Goal: Book appointment/travel/reservation

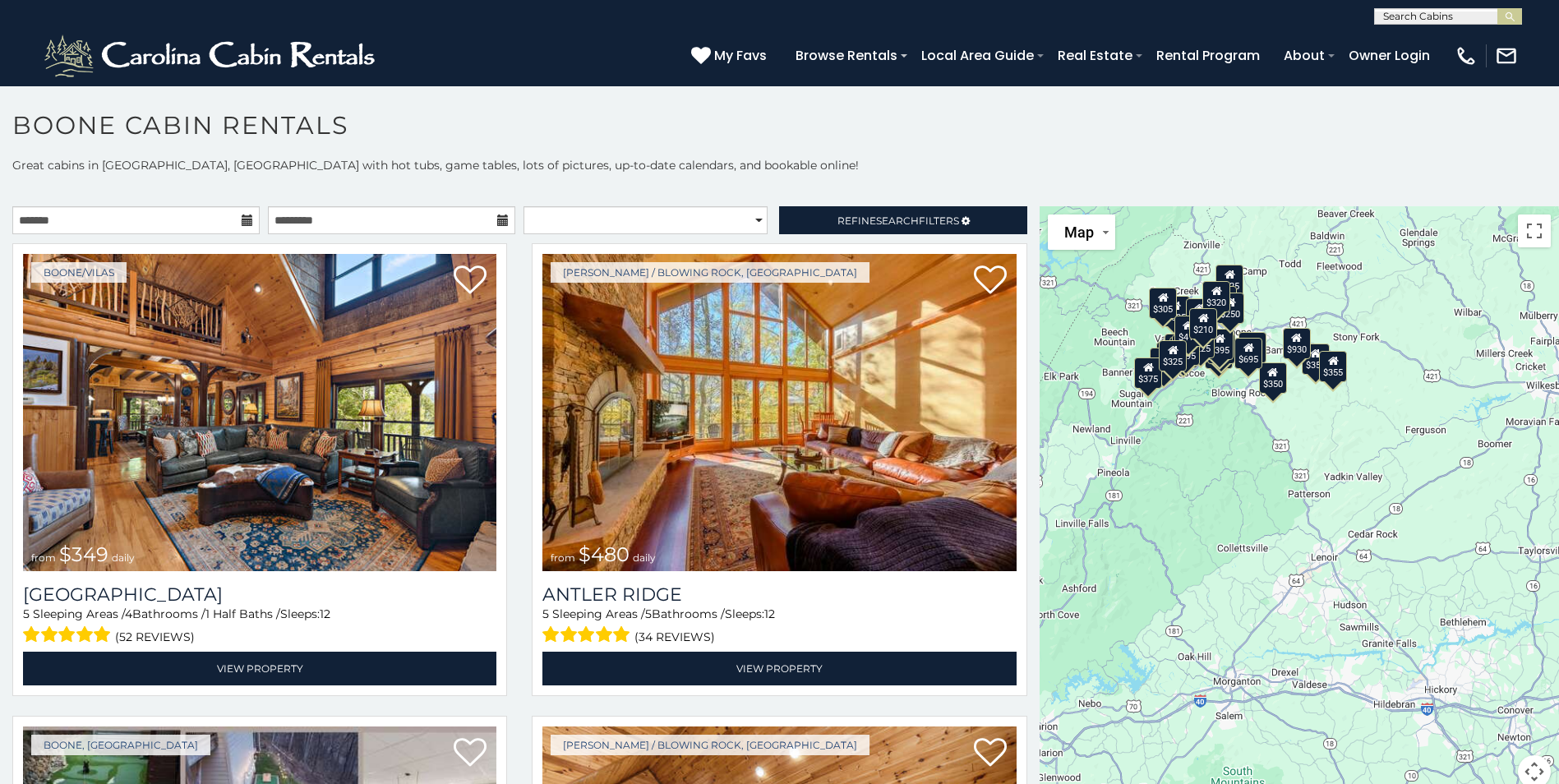
drag, startPoint x: 1465, startPoint y: 558, endPoint x: 1249, endPoint y: 414, distance: 259.6
click at [1249, 414] on div "$349 $480 $525 $315 $355 $675 $635 $930 $400 $451 $330 $400 $485 $460 $395 $255…" at bounding box center [1299, 507] width 520 height 601
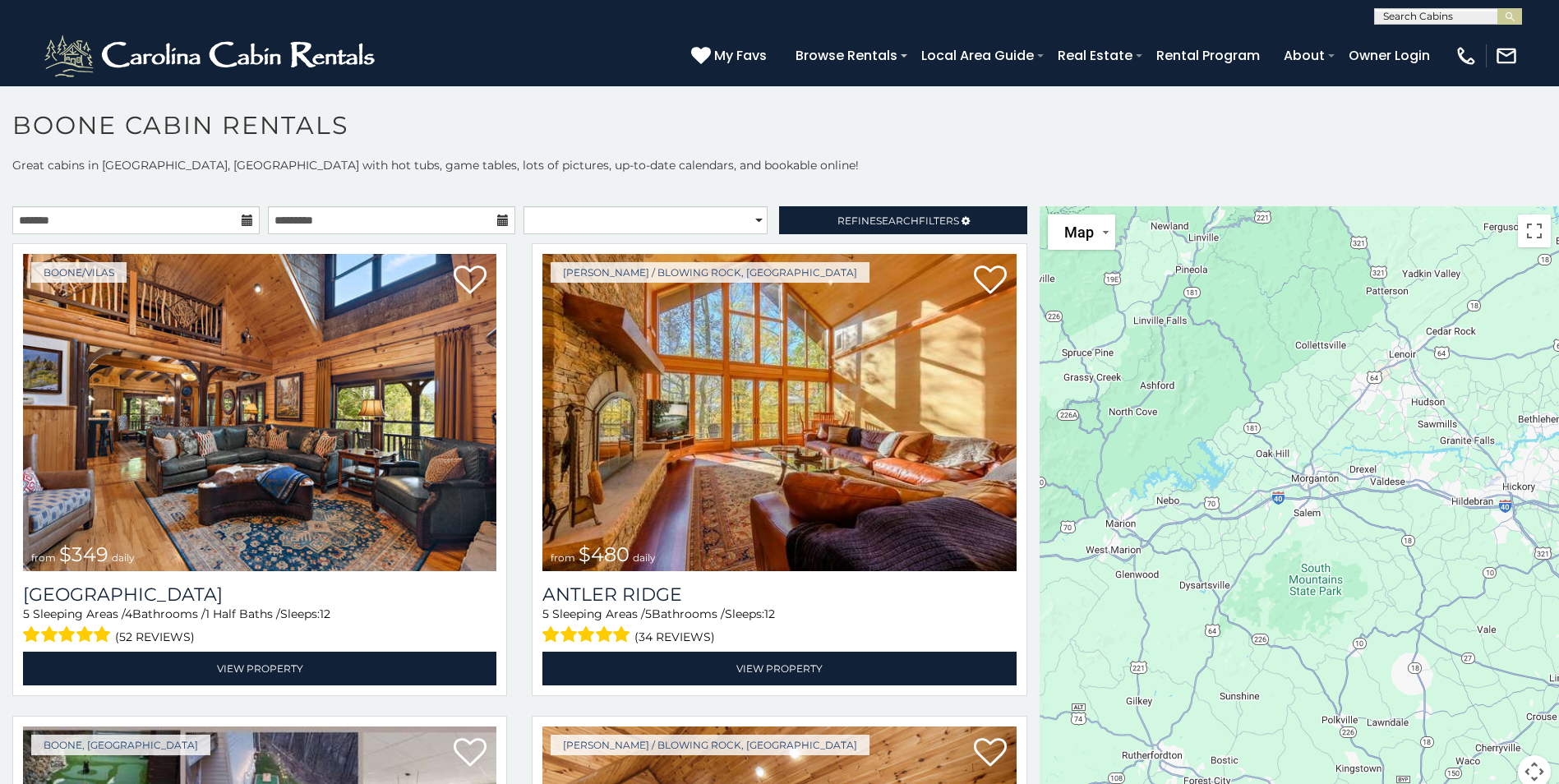
drag, startPoint x: 1412, startPoint y: 548, endPoint x: 1432, endPoint y: 305, distance: 243.8
click at [1432, 305] on div "$349 $480 $525 $315 $355 $675 $635 $930 $400 $451 $330 $400 $485 $460 $395 $255…" at bounding box center [1299, 507] width 520 height 601
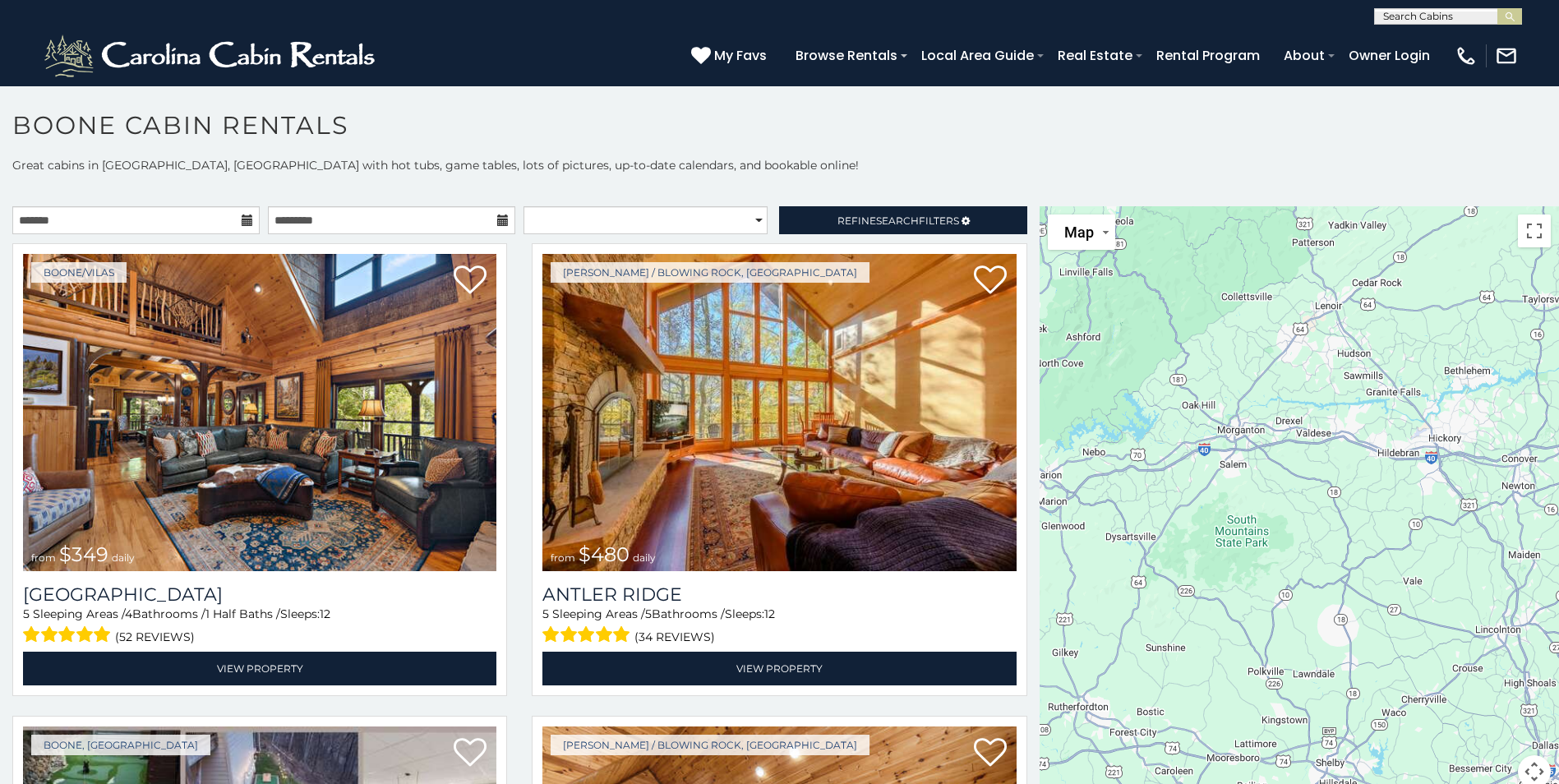
scroll to position [15, 0]
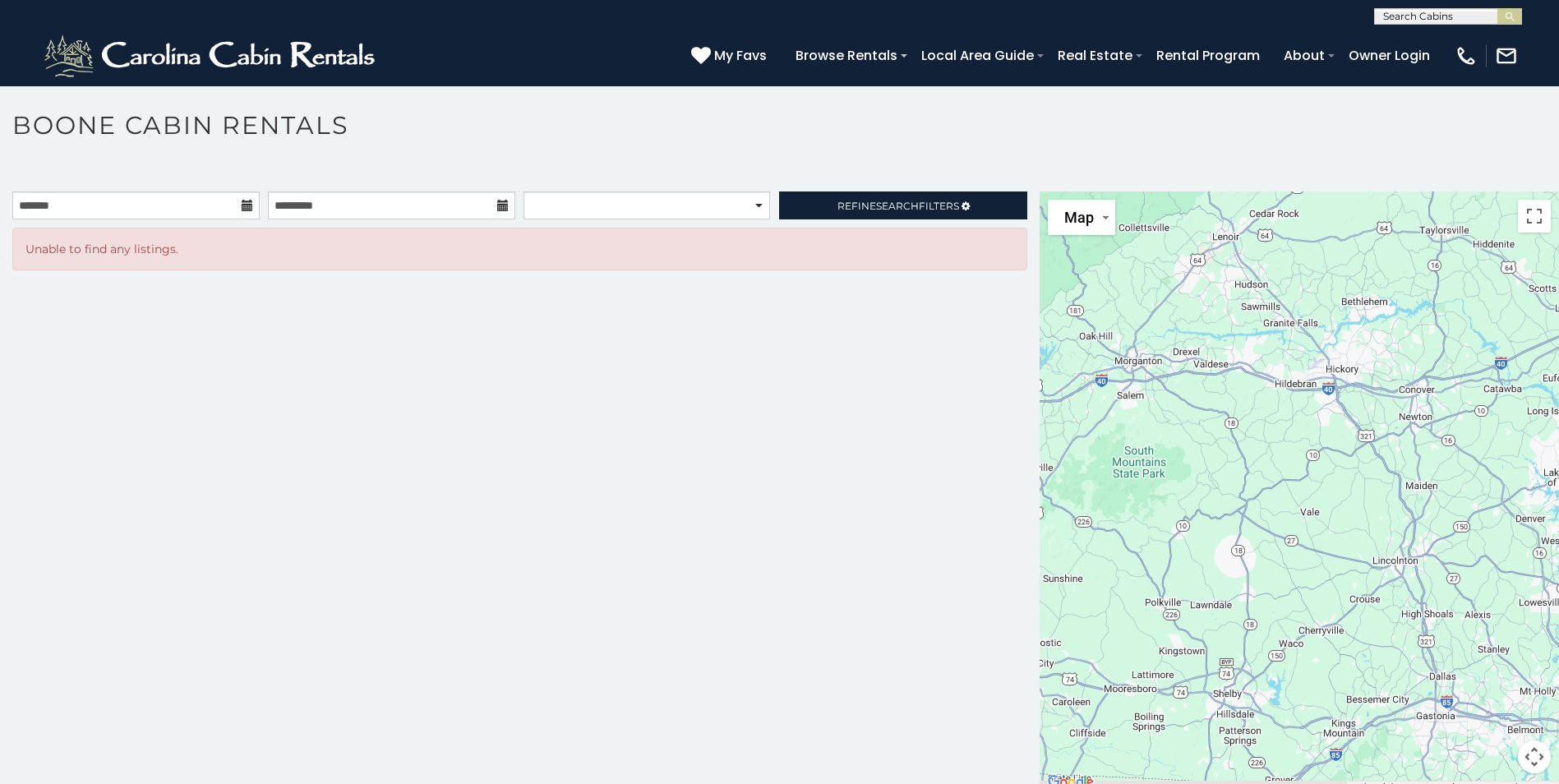
drag, startPoint x: 1362, startPoint y: 458, endPoint x: 1200, endPoint y: 356, distance: 191.4
click at [1200, 356] on div at bounding box center [1299, 492] width 520 height 601
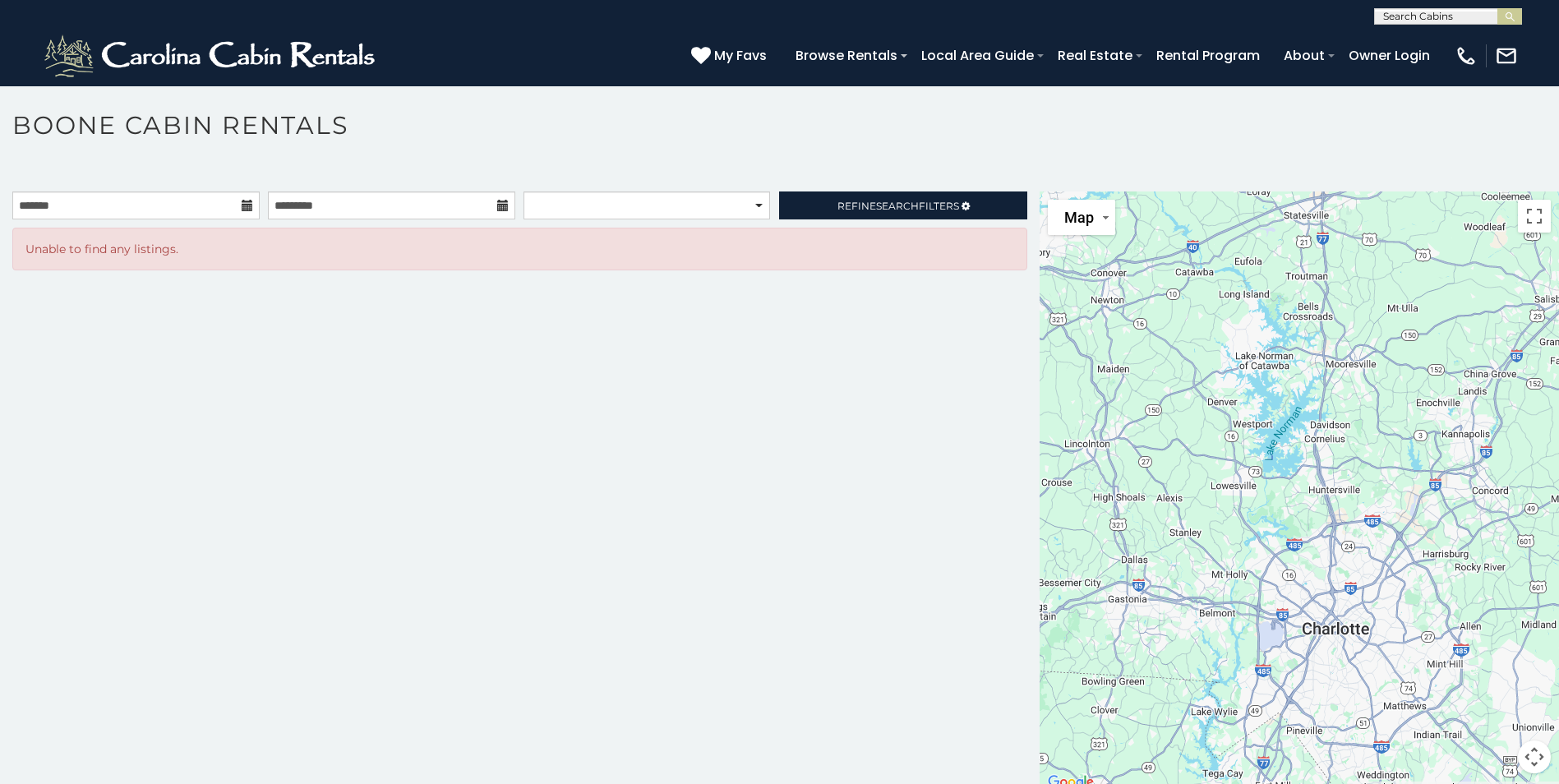
drag, startPoint x: 1385, startPoint y: 520, endPoint x: 1199, endPoint y: 479, distance: 190.5
click at [1199, 479] on div at bounding box center [1299, 492] width 520 height 601
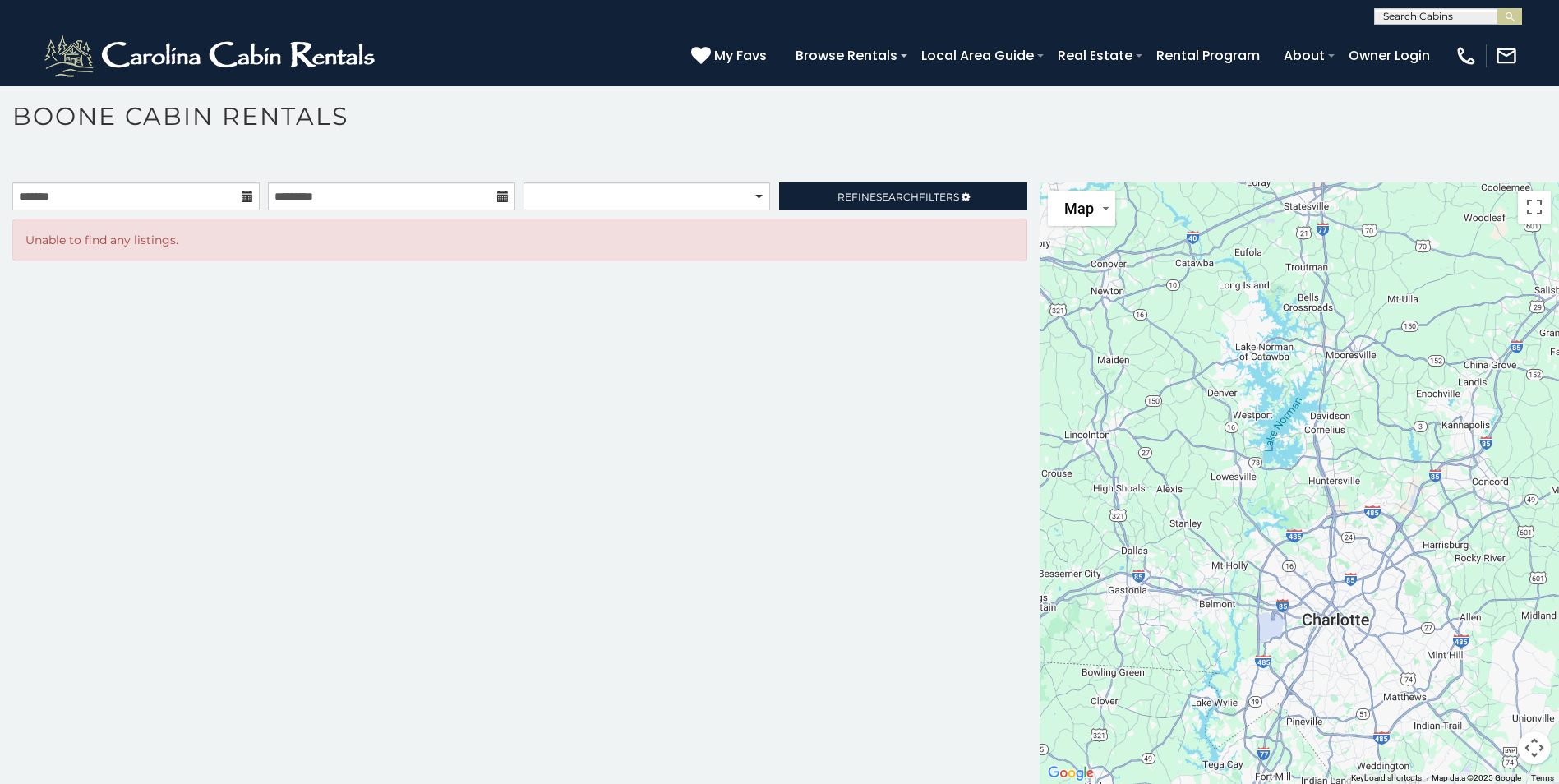
scroll to position [0, 0]
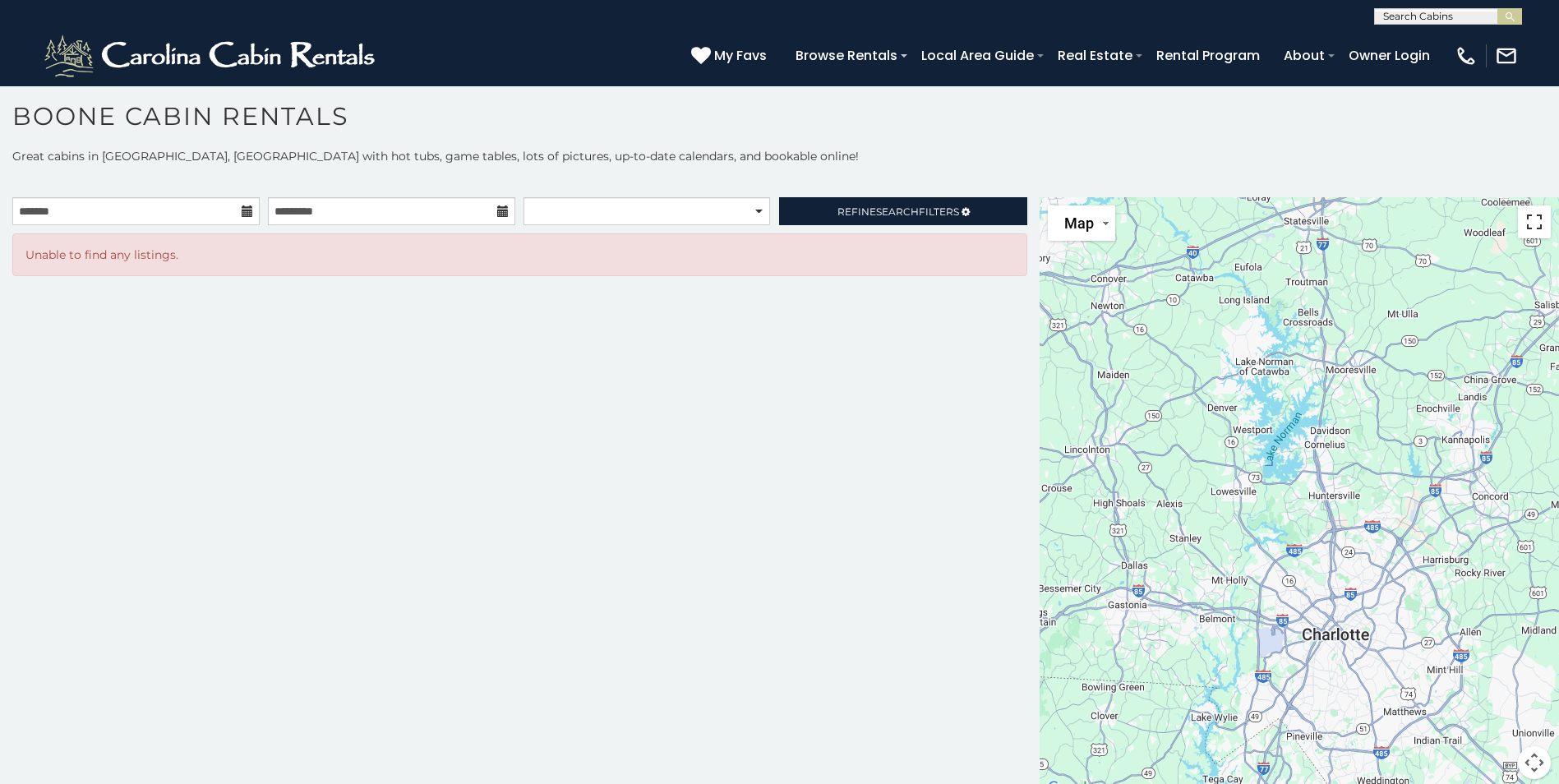
click at [1528, 225] on button "Toggle fullscreen view" at bounding box center [1534, 222] width 33 height 33
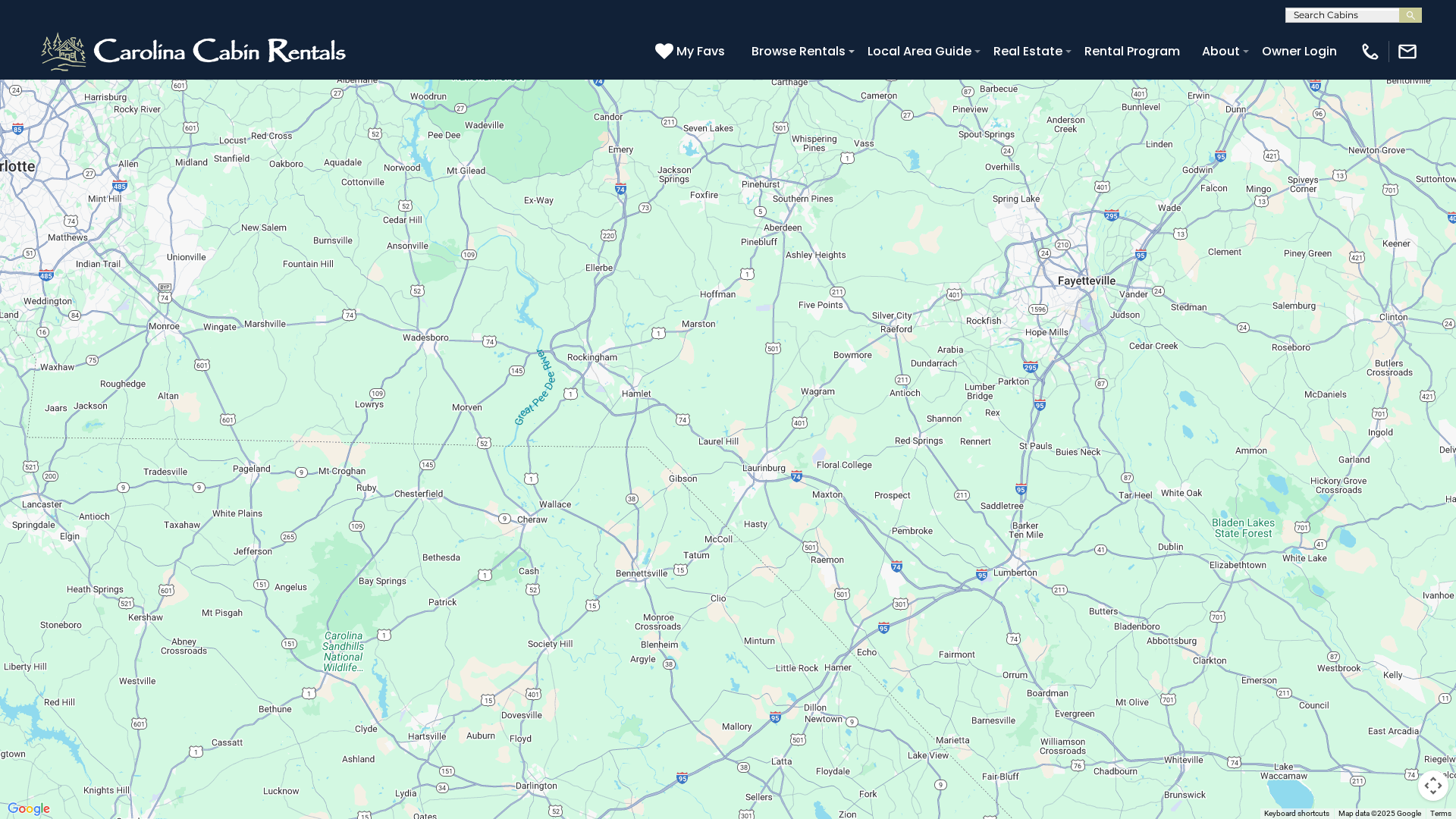
drag, startPoint x: 1090, startPoint y: 652, endPoint x: 331, endPoint y: 283, distance: 843.9
click at [331, 283] on div at bounding box center [728, 410] width 1456 height 819
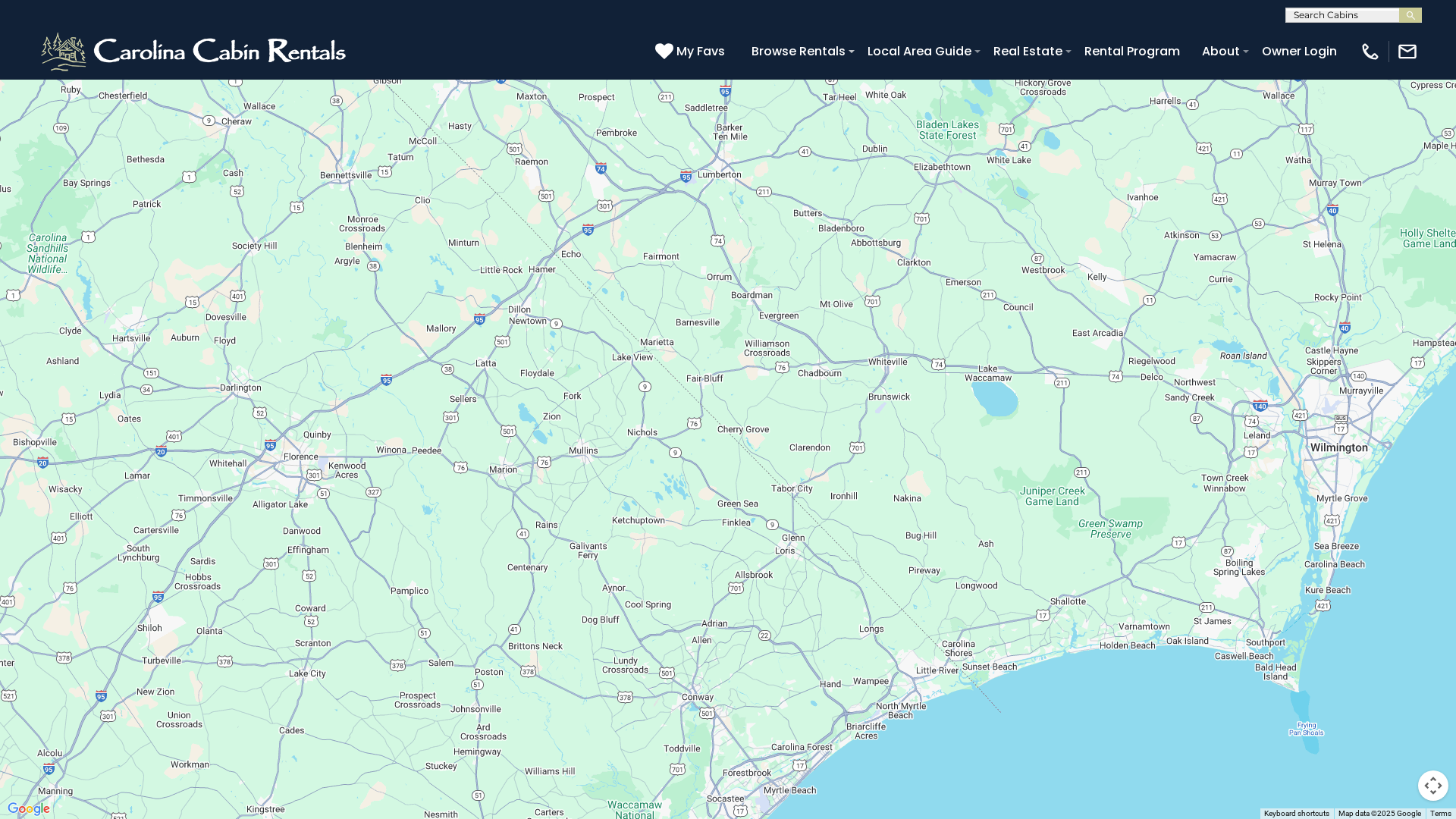
drag, startPoint x: 1151, startPoint y: 607, endPoint x: 906, endPoint y: 301, distance: 392.0
click at [892, 242] on div at bounding box center [728, 410] width 1456 height 819
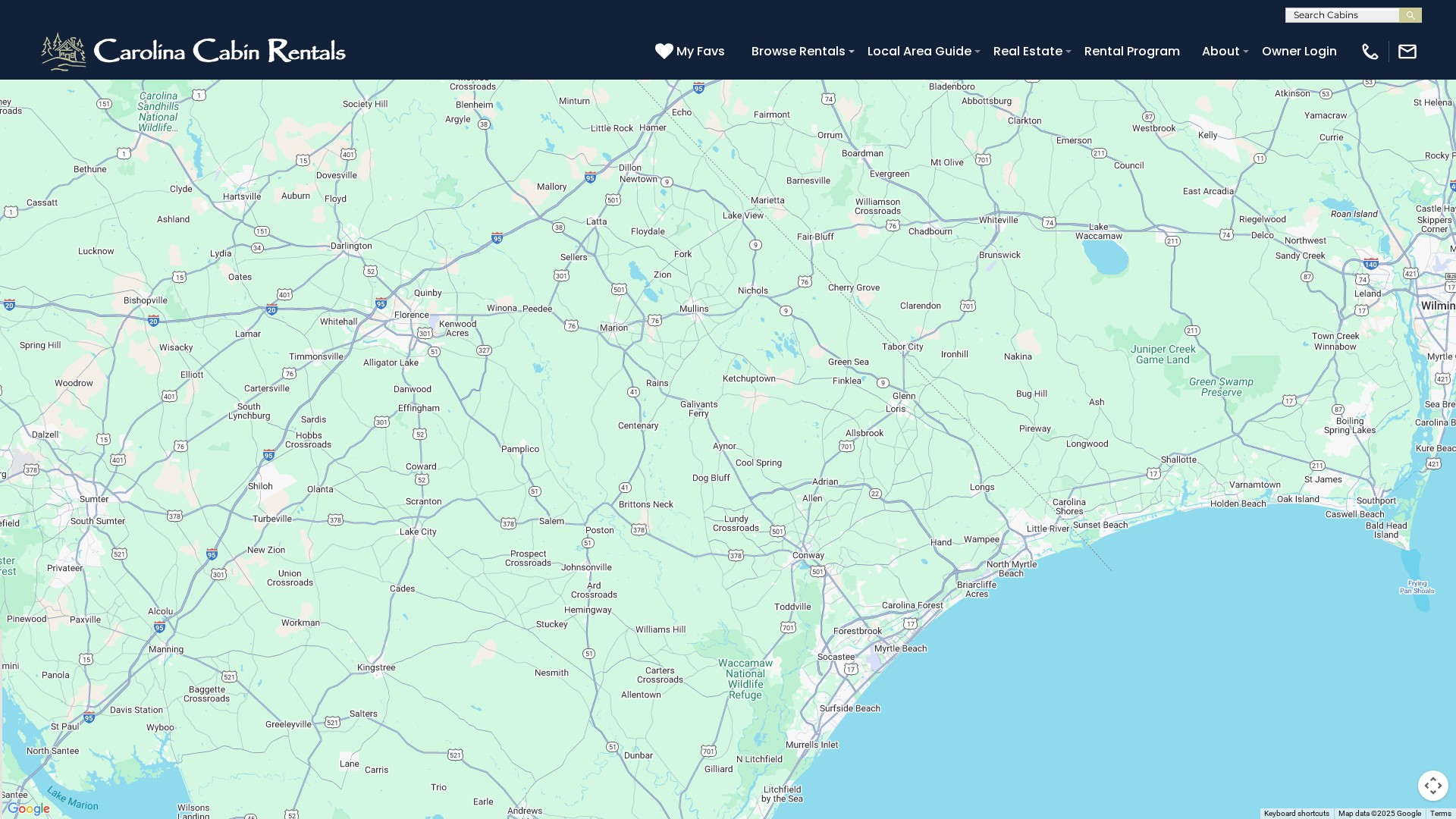
drag, startPoint x: 849, startPoint y: 654, endPoint x: 1002, endPoint y: 546, distance: 187.3
click at [1002, 546] on div at bounding box center [728, 410] width 1456 height 819
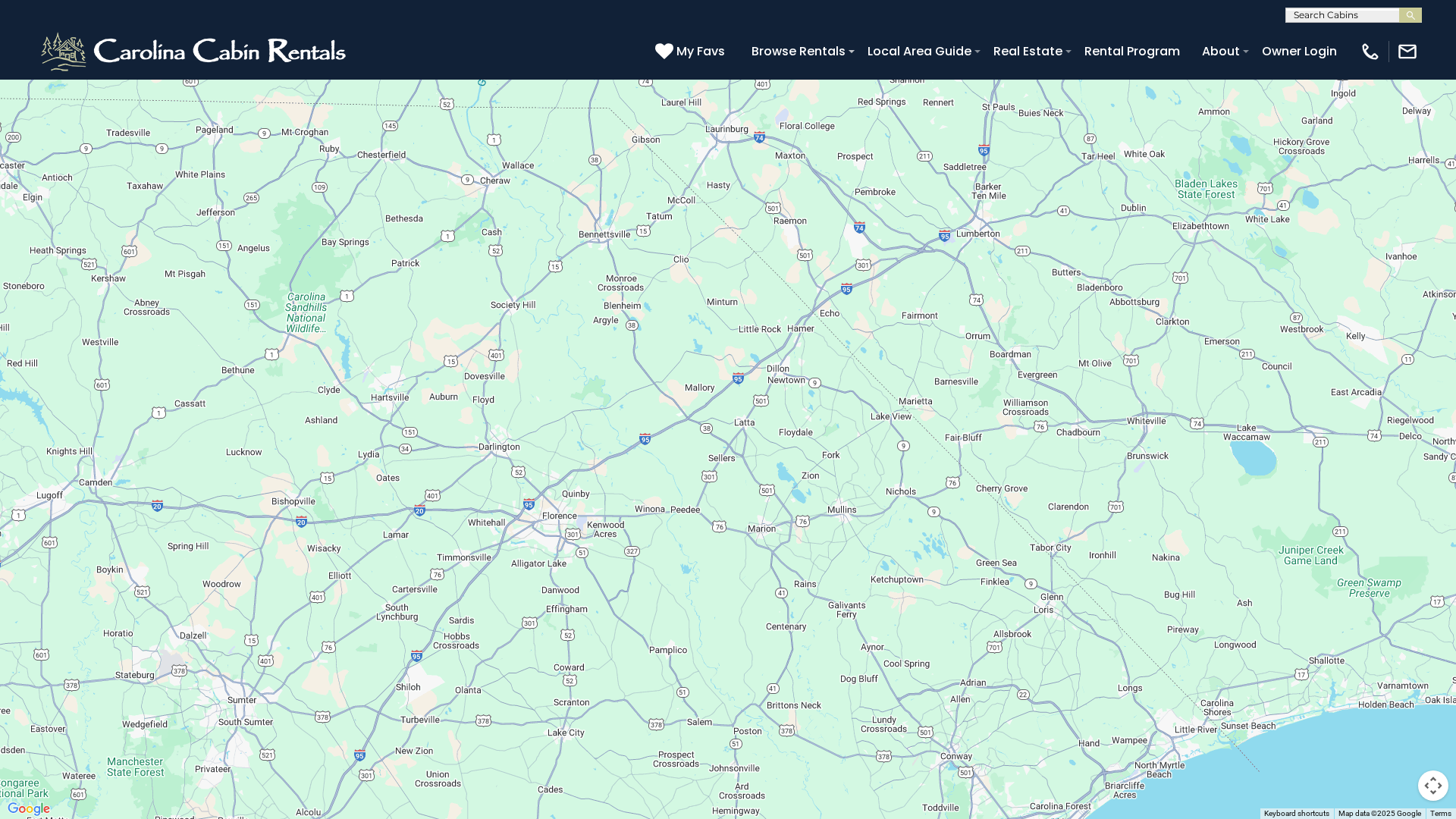
drag, startPoint x: 826, startPoint y: 405, endPoint x: 920, endPoint y: 553, distance: 175.3
click at [920, 553] on div at bounding box center [728, 410] width 1456 height 819
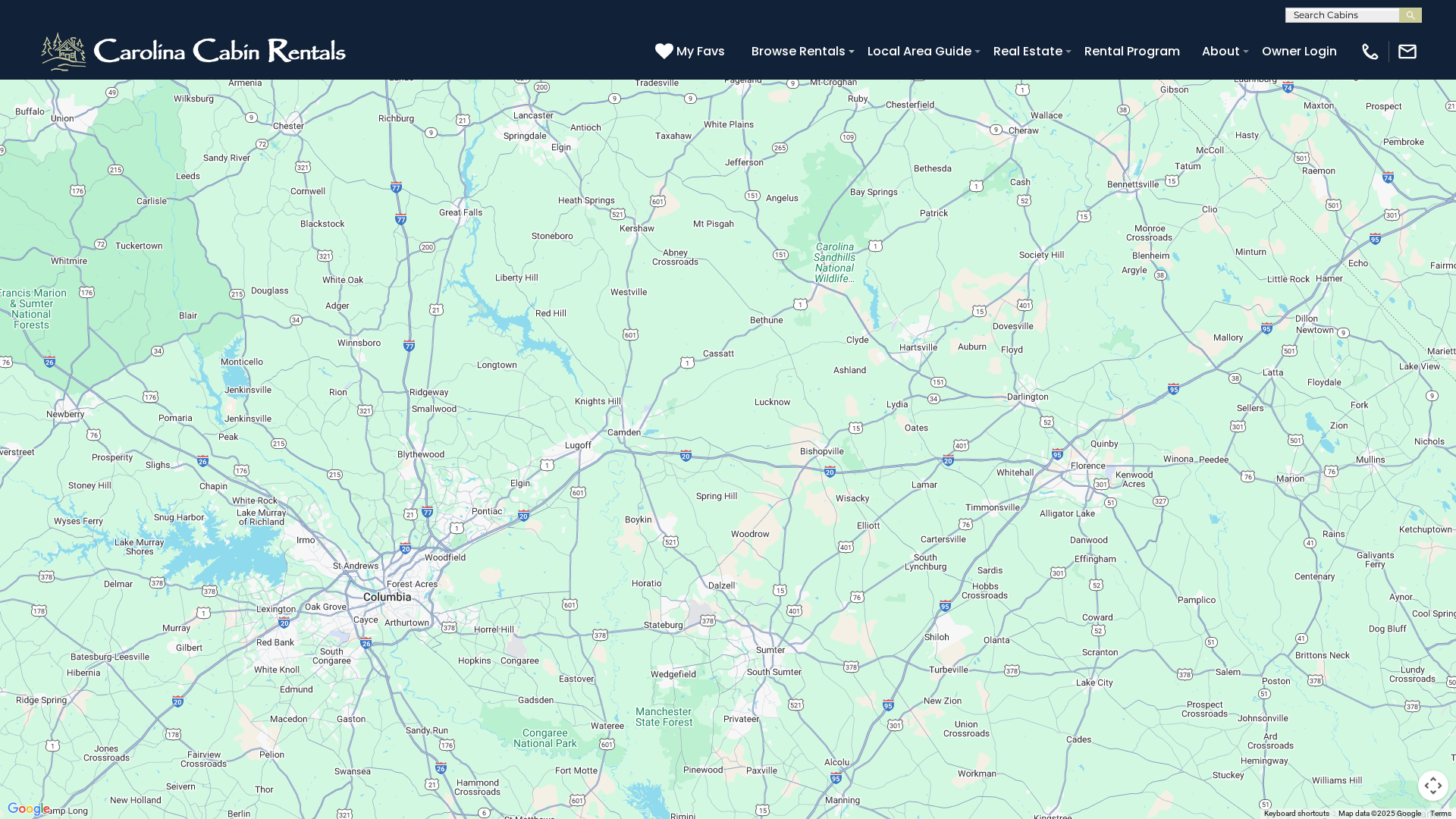
drag, startPoint x: 739, startPoint y: 383, endPoint x: 1250, endPoint y: 299, distance: 517.9
click at [1250, 299] on div at bounding box center [728, 410] width 1456 height 819
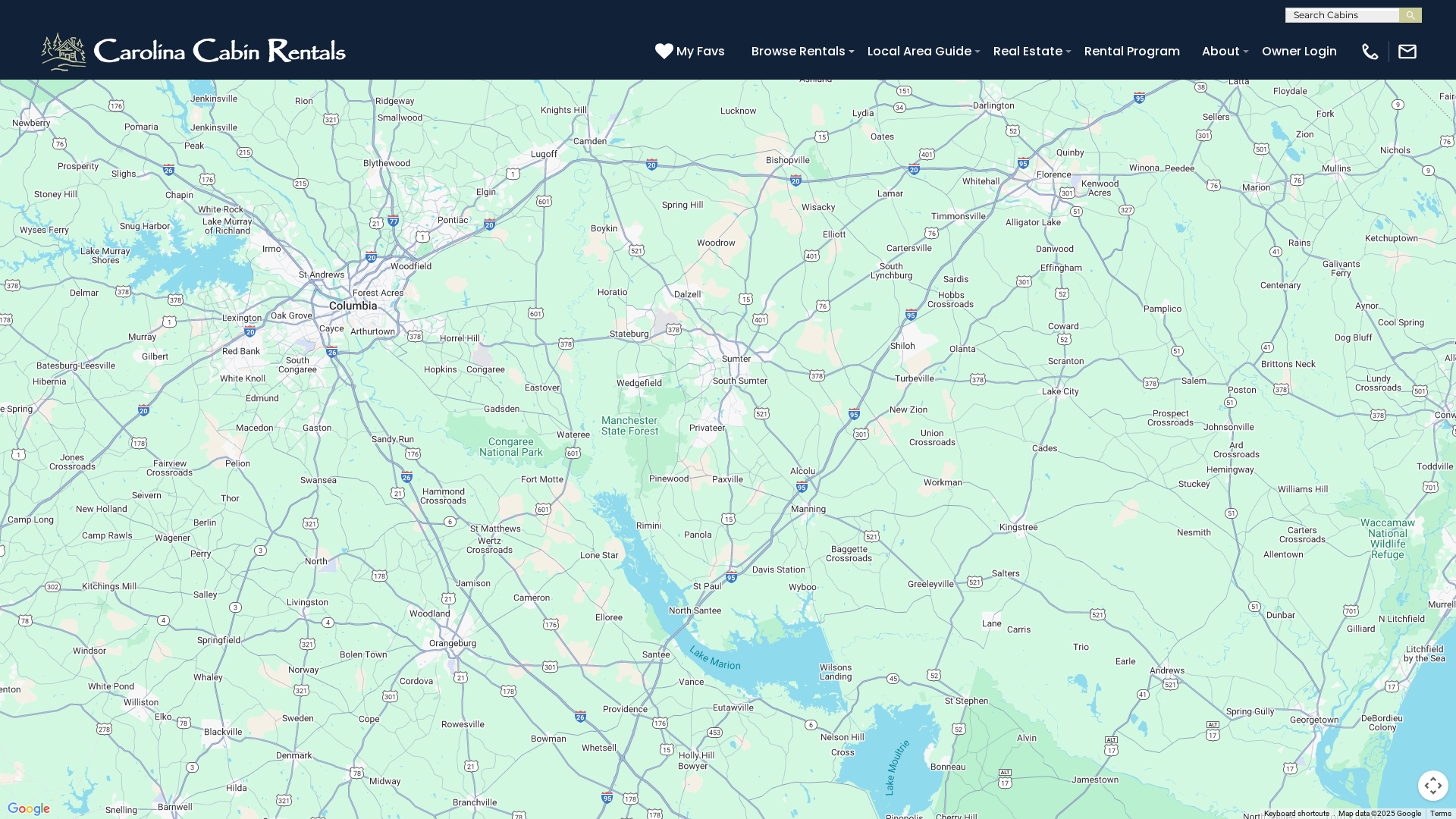
drag, startPoint x: 440, startPoint y: 648, endPoint x: 407, endPoint y: 354, distance: 295.8
click at [407, 354] on div at bounding box center [728, 410] width 1456 height 819
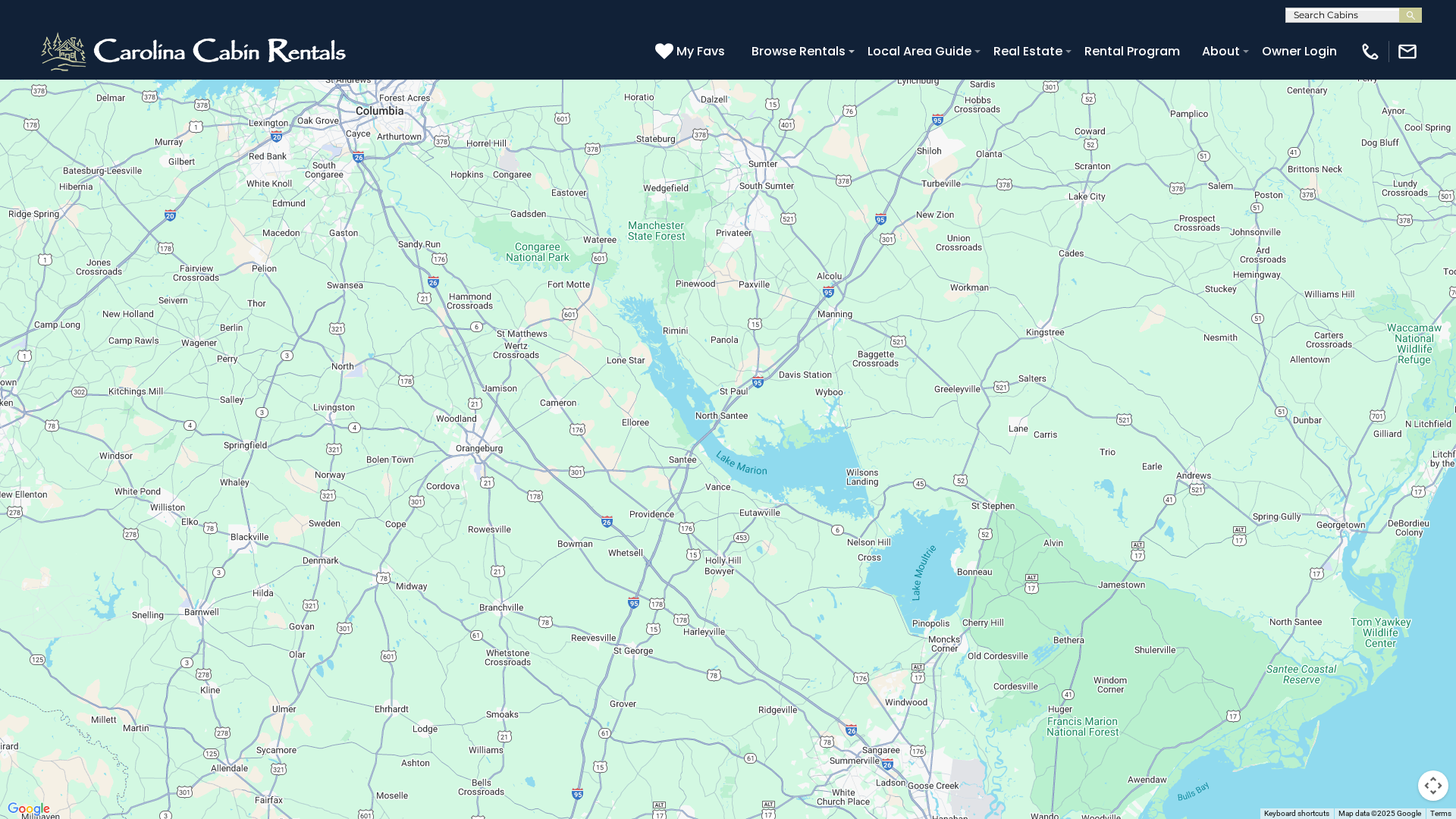
drag, startPoint x: 908, startPoint y: 656, endPoint x: 929, endPoint y: 434, distance: 223.0
click at [929, 434] on div at bounding box center [728, 410] width 1456 height 819
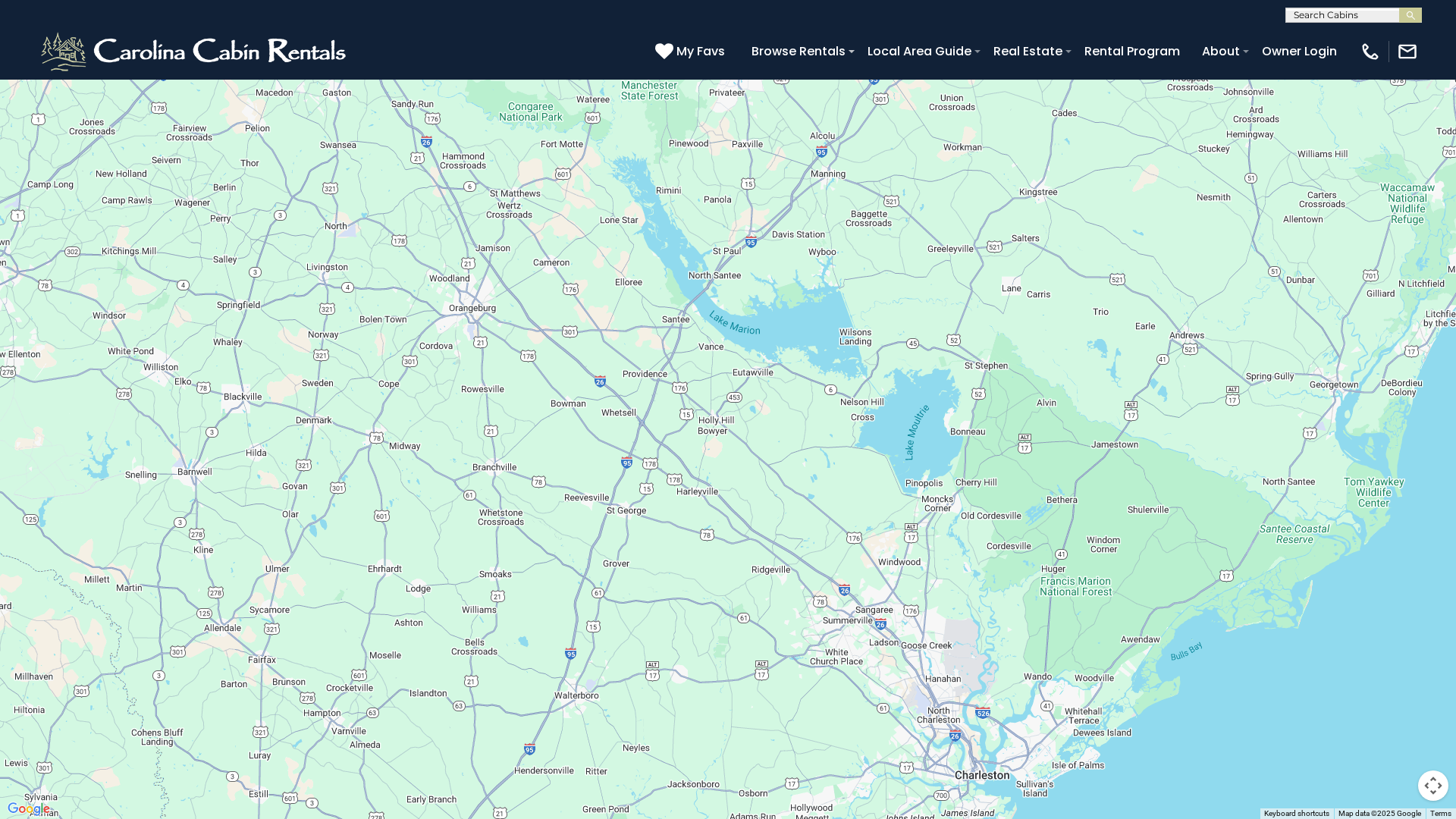
drag, startPoint x: 781, startPoint y: 675, endPoint x: 781, endPoint y: 584, distance: 91.0
click at [781, 584] on div at bounding box center [728, 410] width 1456 height 819
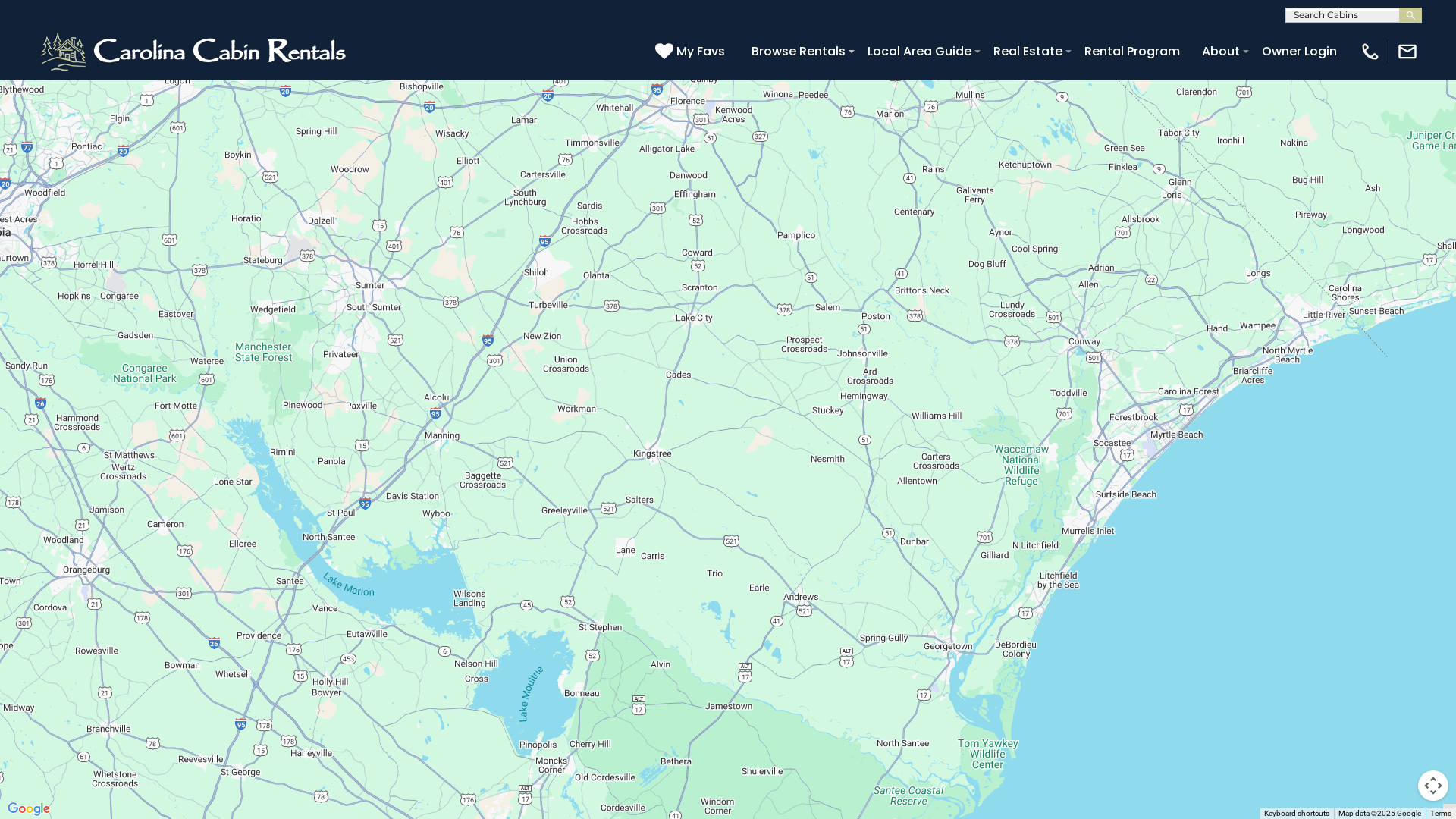
drag, startPoint x: 1272, startPoint y: 434, endPoint x: 911, endPoint y: 646, distance: 418.6
click at [907, 666] on div at bounding box center [728, 410] width 1456 height 819
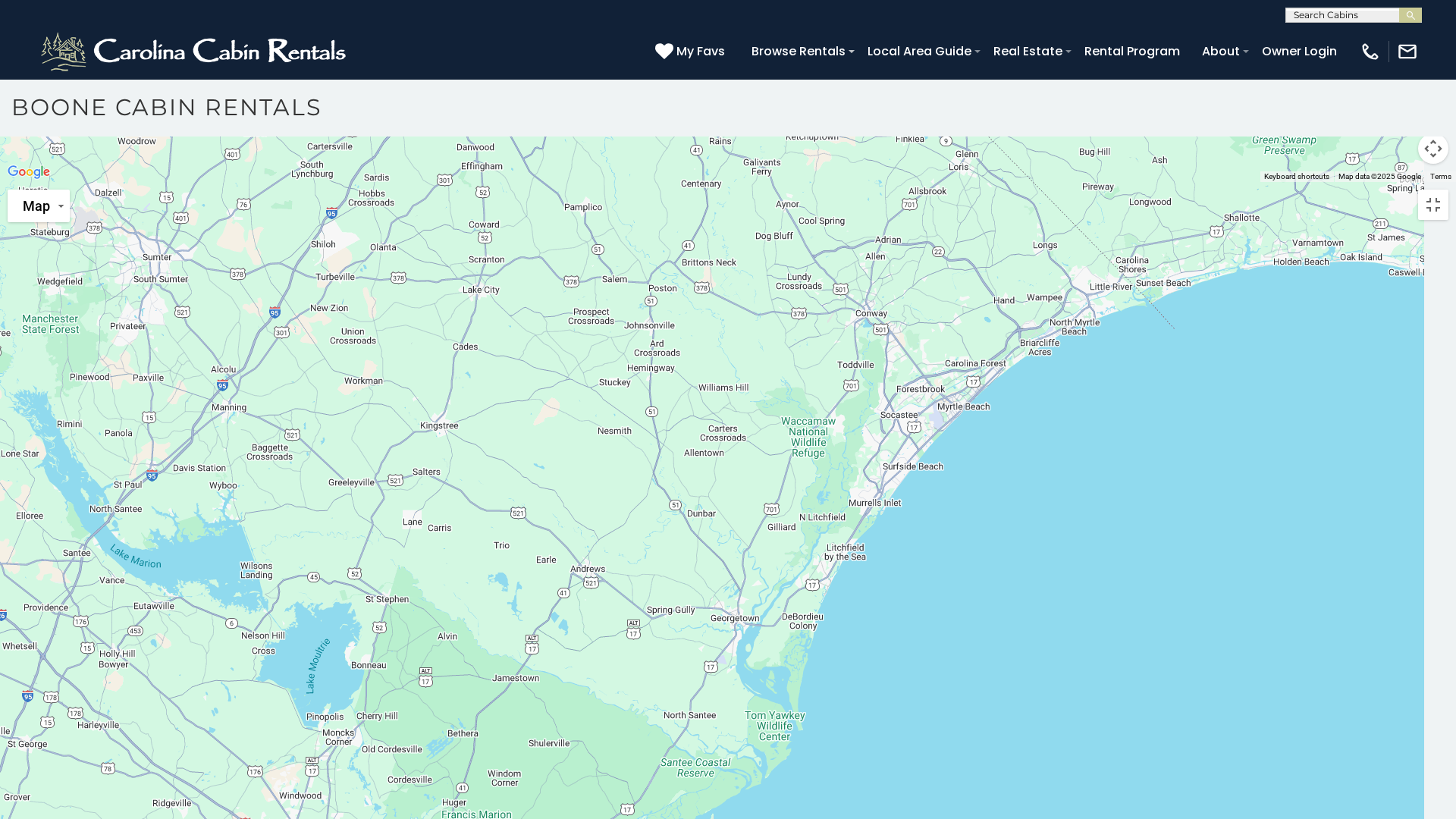
drag, startPoint x: 1050, startPoint y: 448, endPoint x: 897, endPoint y: 572, distance: 196.9
click at [832, 182] on div at bounding box center [728, 182] width 1456 height 0
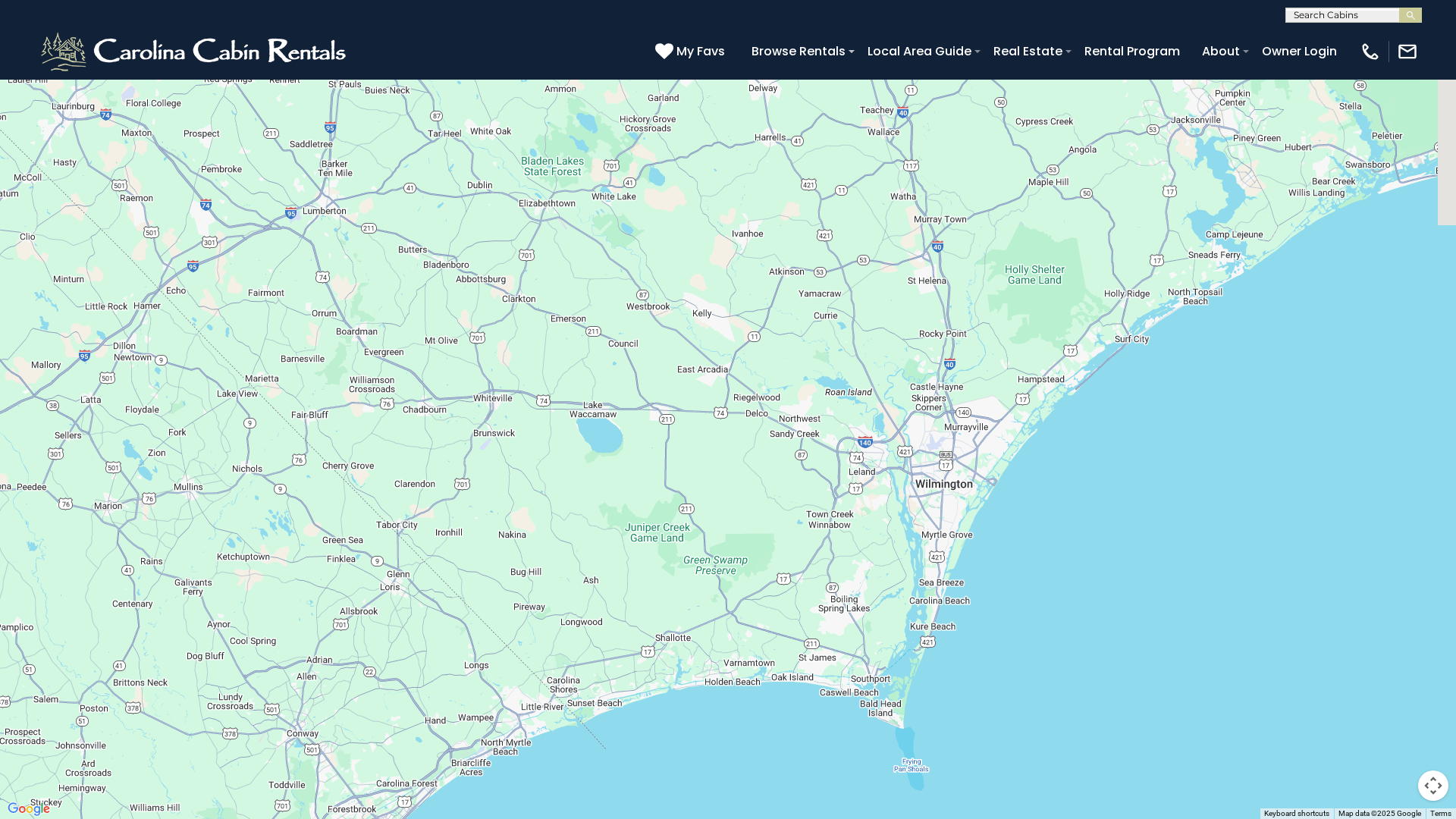
drag, startPoint x: 1168, startPoint y: 409, endPoint x: 794, endPoint y: 414, distance: 374.0
click at [683, 566] on div at bounding box center [728, 410] width 1456 height 819
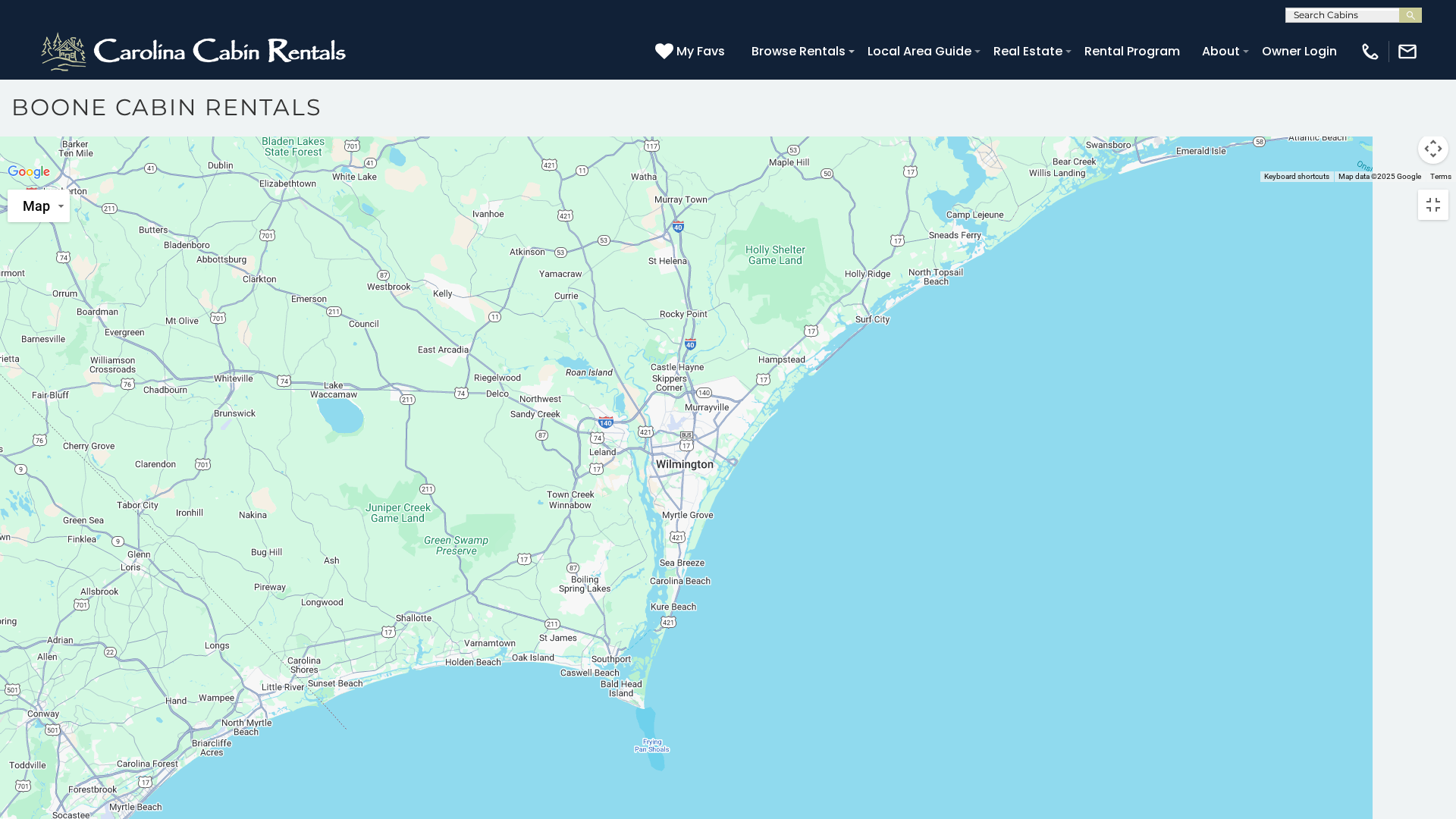
drag, startPoint x: 986, startPoint y: 270, endPoint x: 671, endPoint y: 494, distance: 386.5
click at [653, 182] on div at bounding box center [728, 182] width 1456 height 0
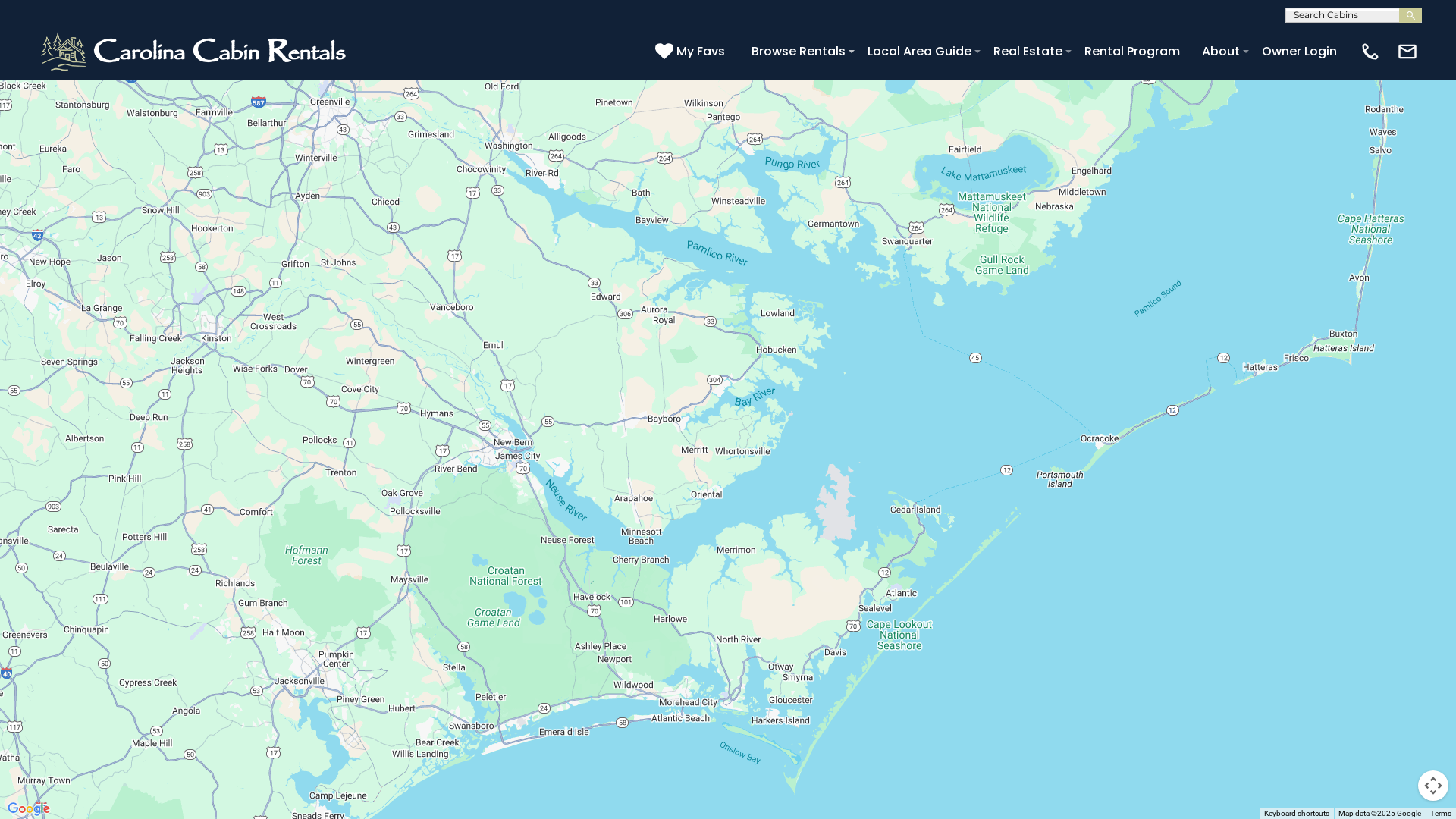
drag, startPoint x: 1026, startPoint y: 340, endPoint x: 717, endPoint y: 550, distance: 373.6
click at [717, 550] on div at bounding box center [728, 410] width 1456 height 819
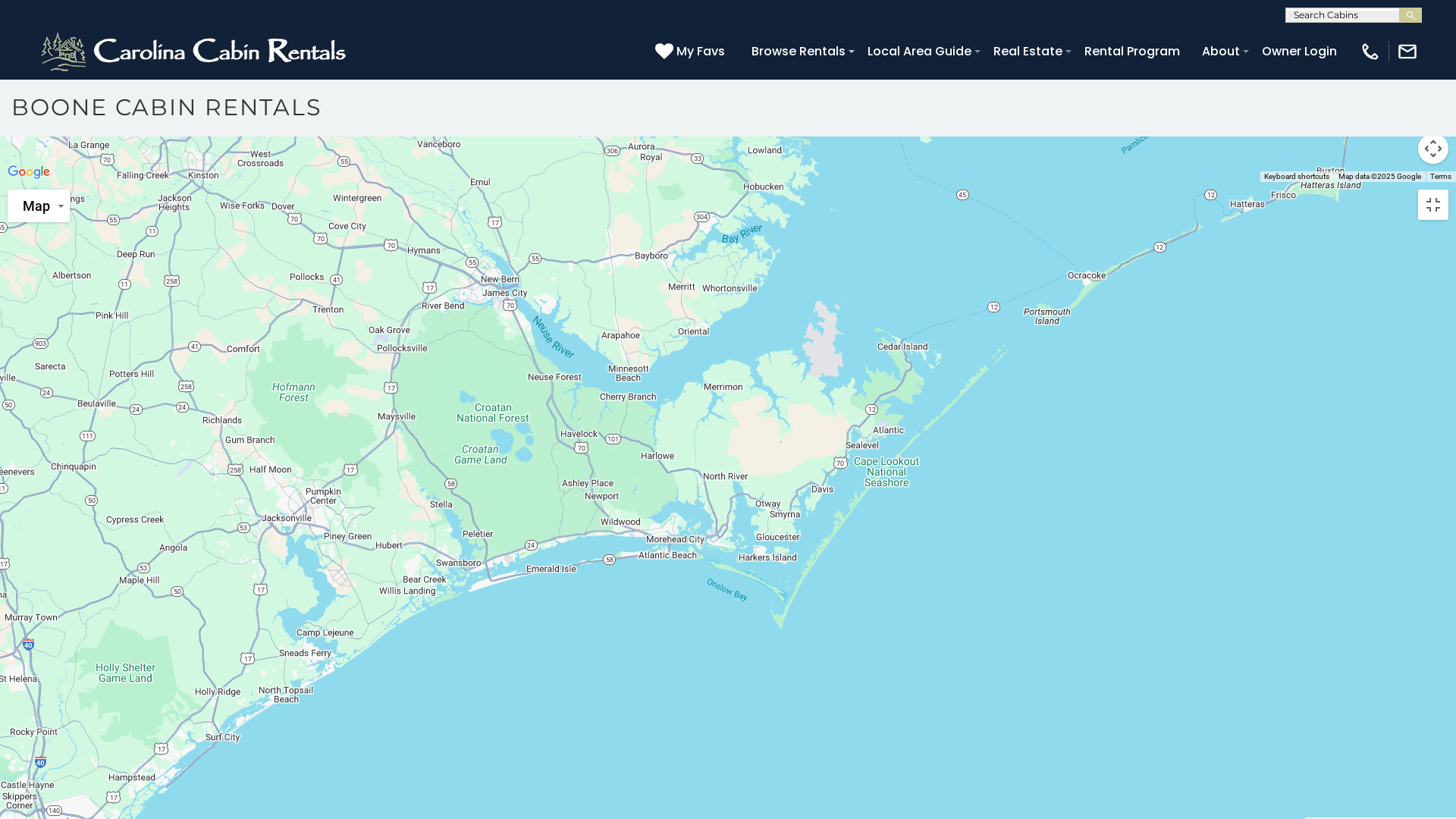
drag, startPoint x: 914, startPoint y: 232, endPoint x: 807, endPoint y: 461, distance: 252.8
click at [807, 182] on div at bounding box center [728, 182] width 1456 height 0
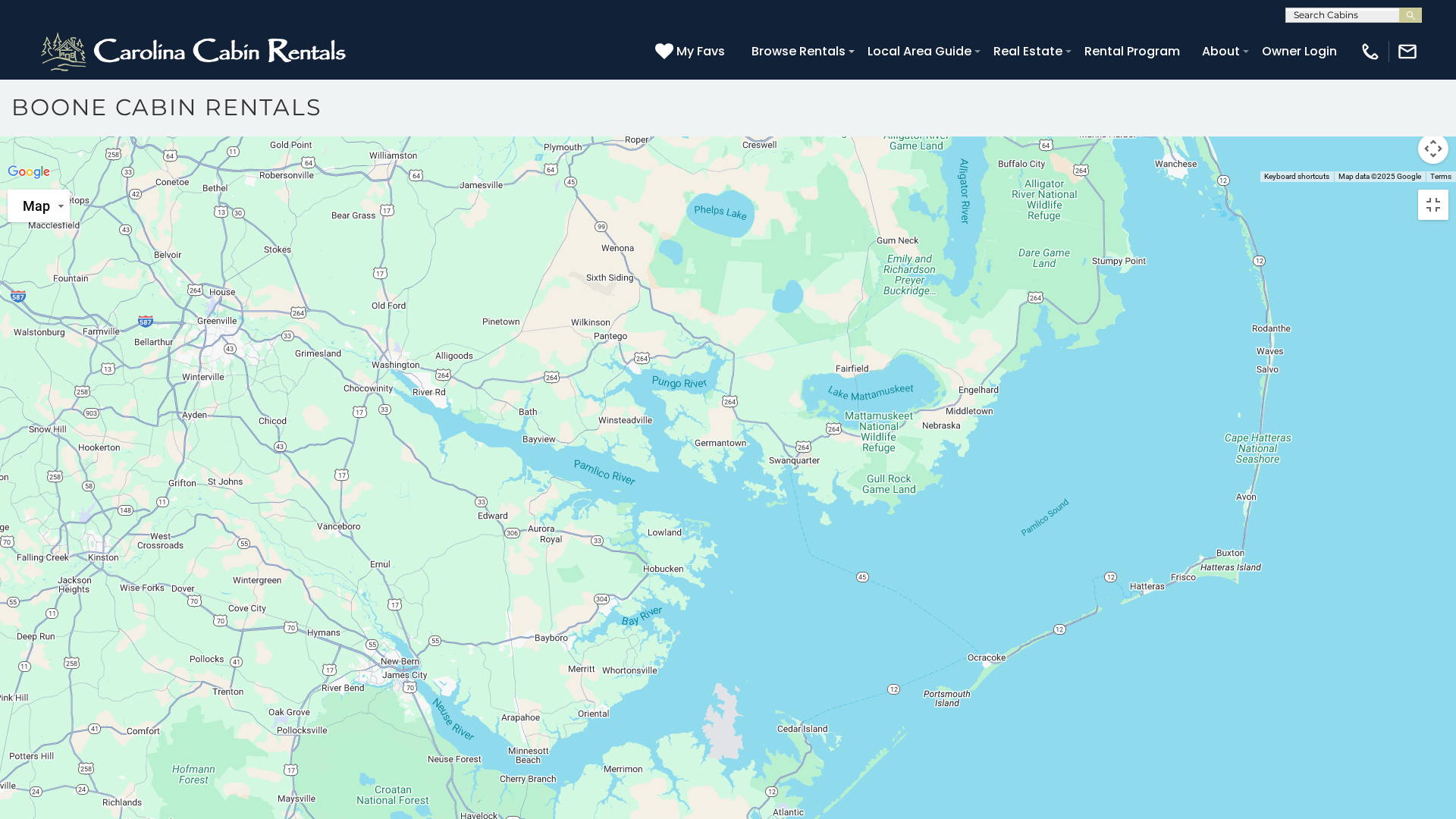
drag, startPoint x: 1013, startPoint y: 243, endPoint x: 999, endPoint y: 494, distance: 251.4
click at [996, 182] on div at bounding box center [728, 182] width 1456 height 0
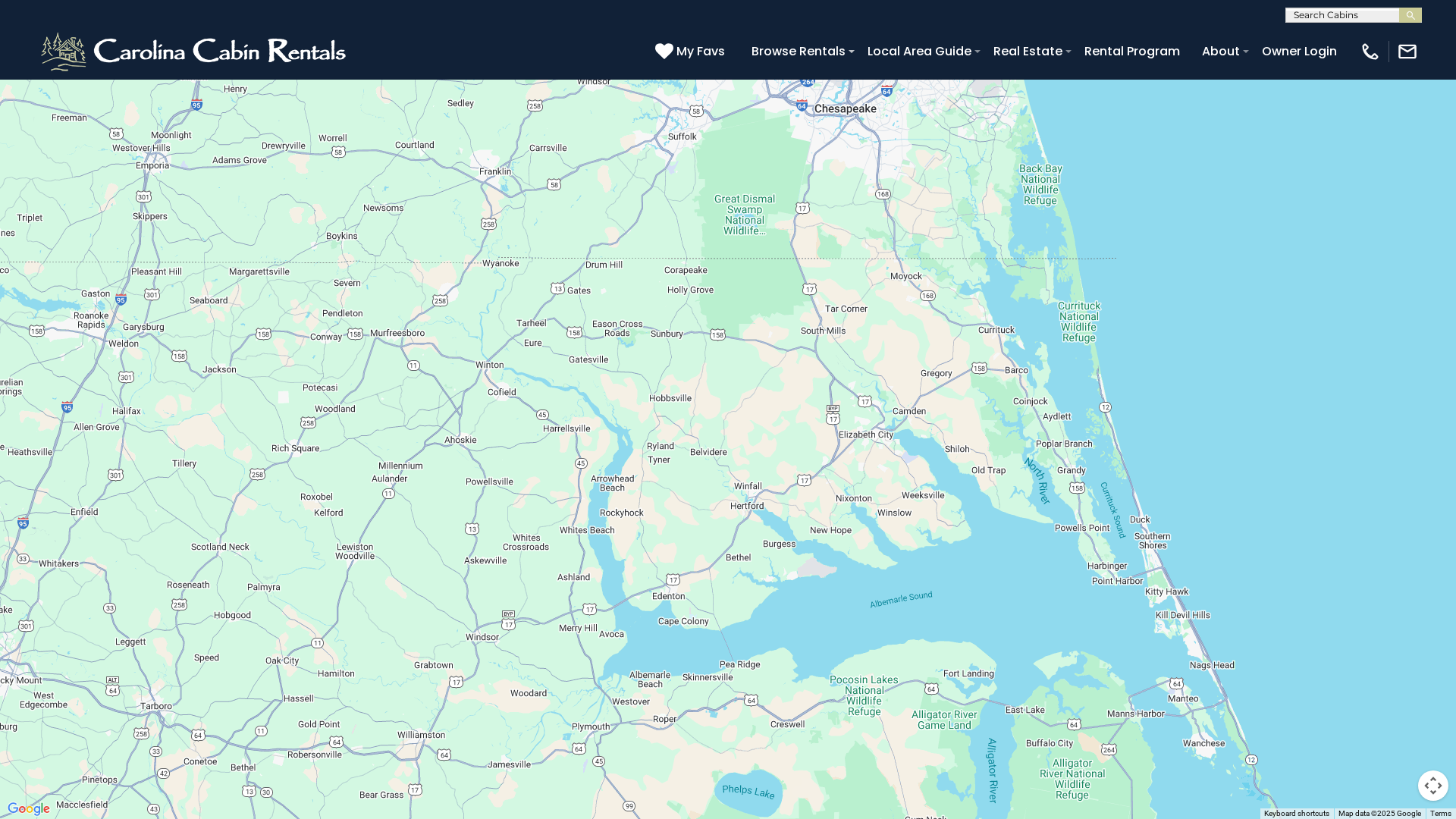
drag, startPoint x: 905, startPoint y: 234, endPoint x: 975, endPoint y: 471, distance: 247.1
click at [975, 471] on div at bounding box center [728, 410] width 1456 height 819
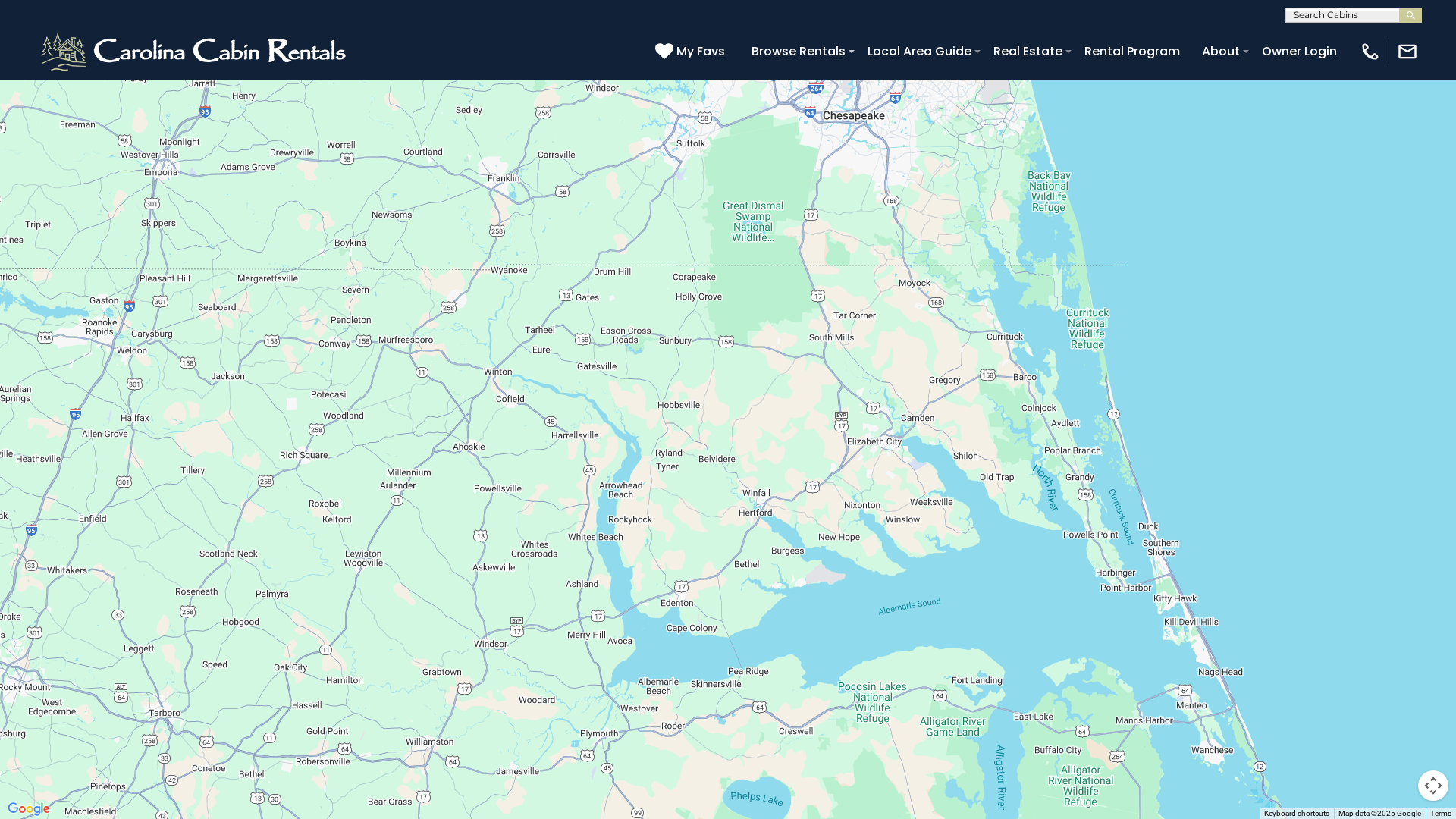
drag, startPoint x: 801, startPoint y: 504, endPoint x: 847, endPoint y: 305, distance: 204.2
click at [846, 307] on div at bounding box center [728, 410] width 1456 height 819
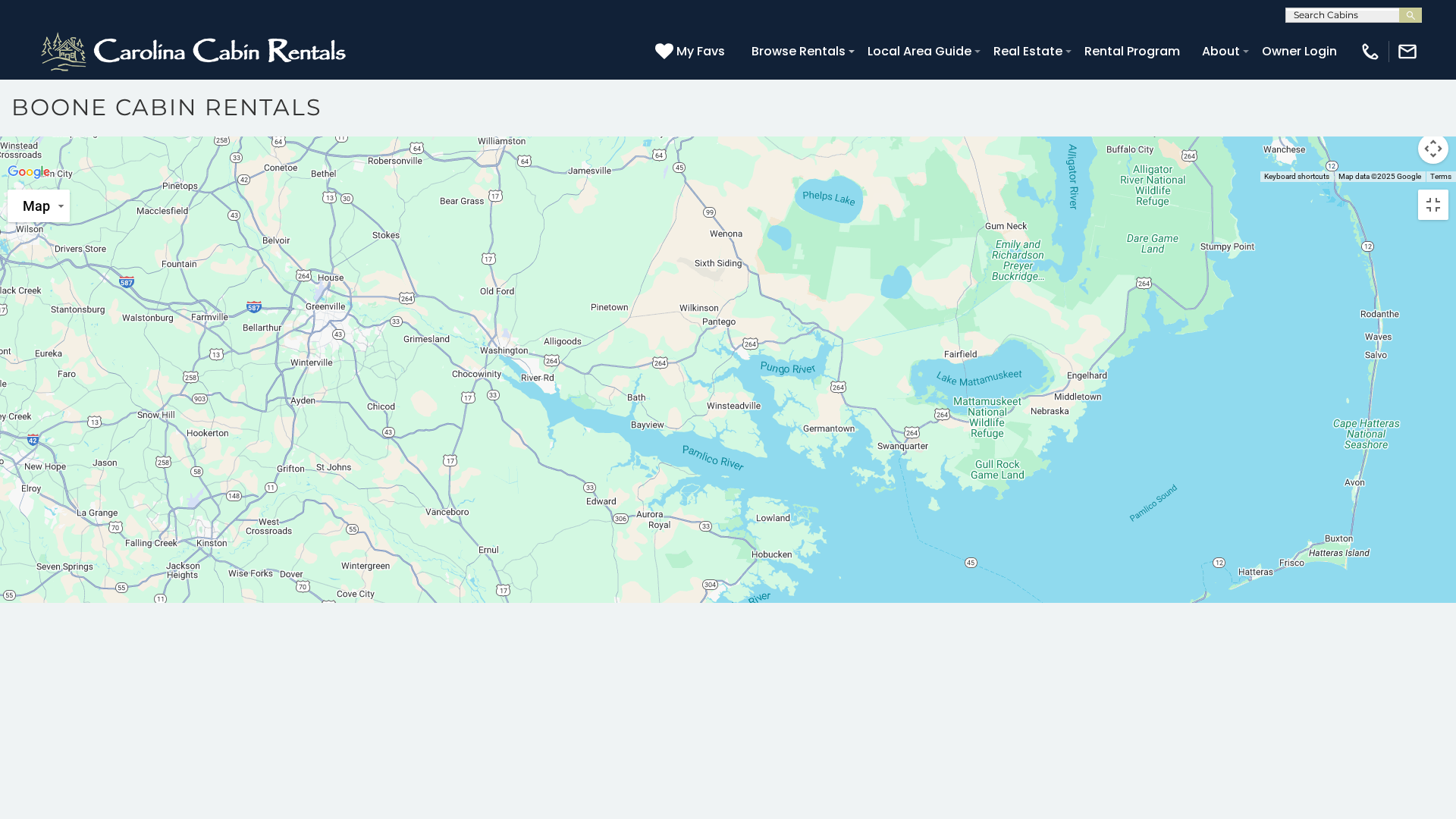
drag, startPoint x: 830, startPoint y: 545, endPoint x: 846, endPoint y: 415, distance: 131.0
click at [846, 182] on div at bounding box center [728, 182] width 1456 height 0
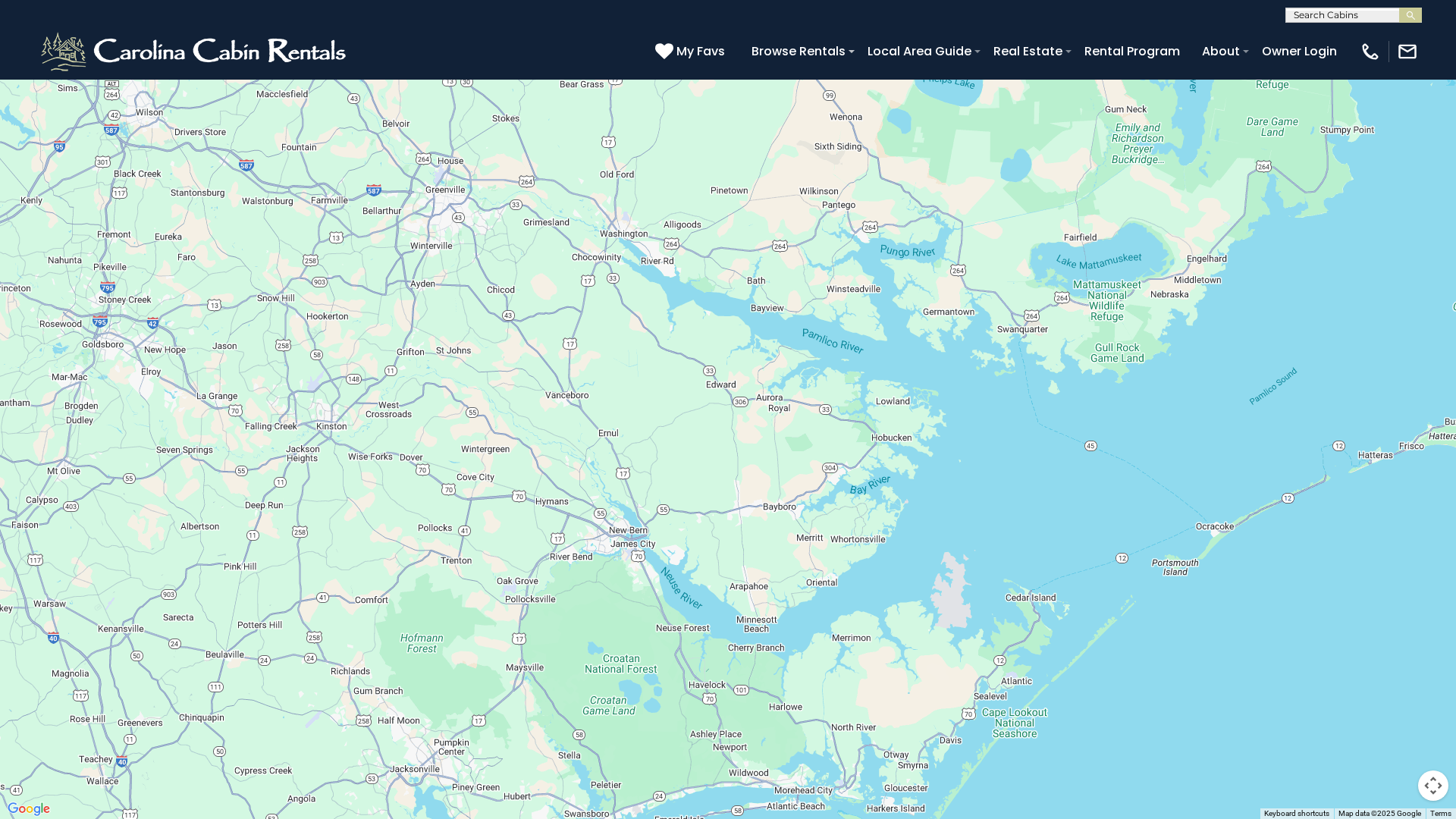
drag, startPoint x: 678, startPoint y: 659, endPoint x: 794, endPoint y: 439, distance: 248.7
click at [794, 439] on div at bounding box center [728, 410] width 1456 height 819
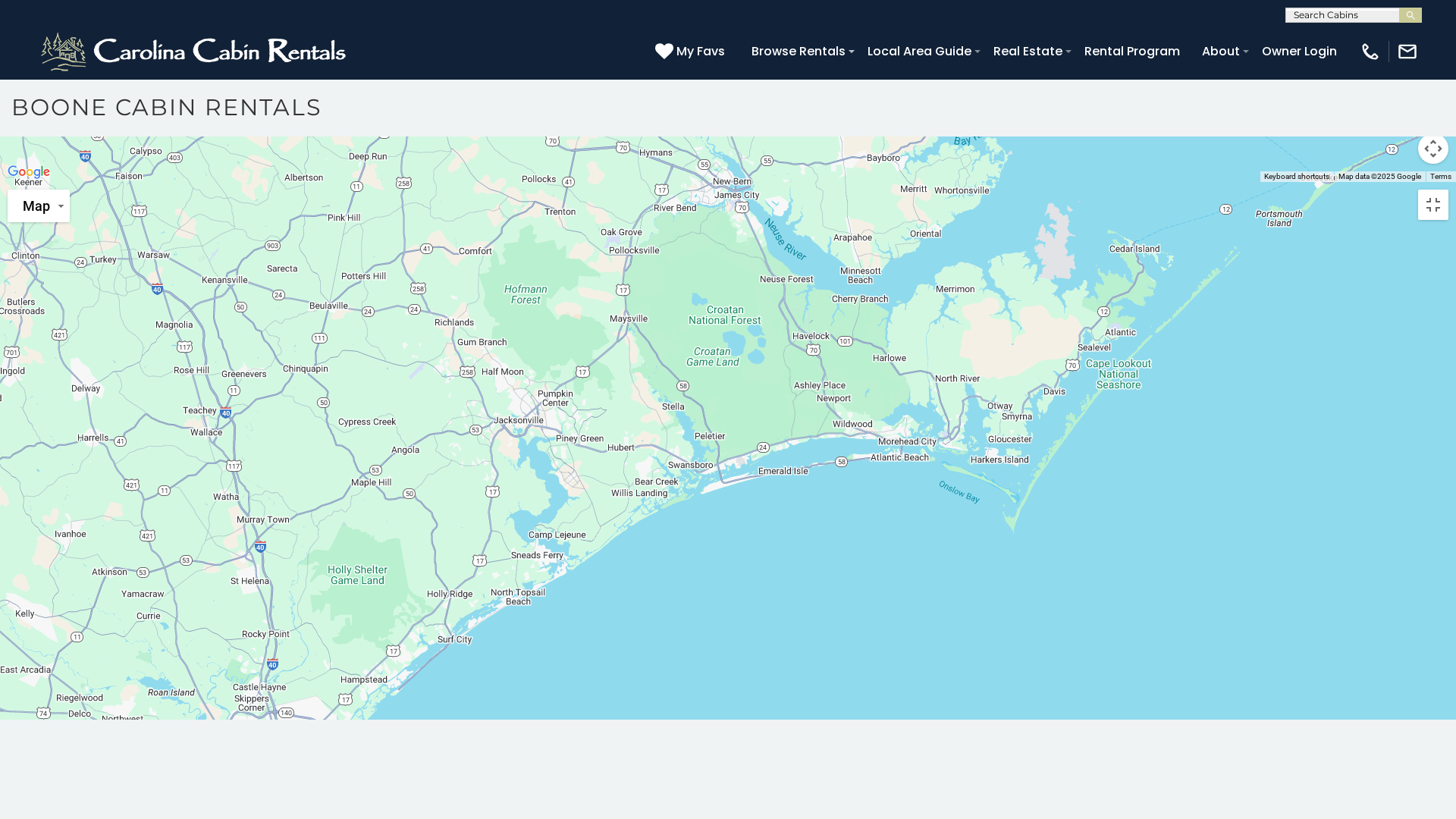
drag, startPoint x: 565, startPoint y: 602, endPoint x: 691, endPoint y: 466, distance: 185.4
click at [691, 182] on div at bounding box center [728, 182] width 1456 height 0
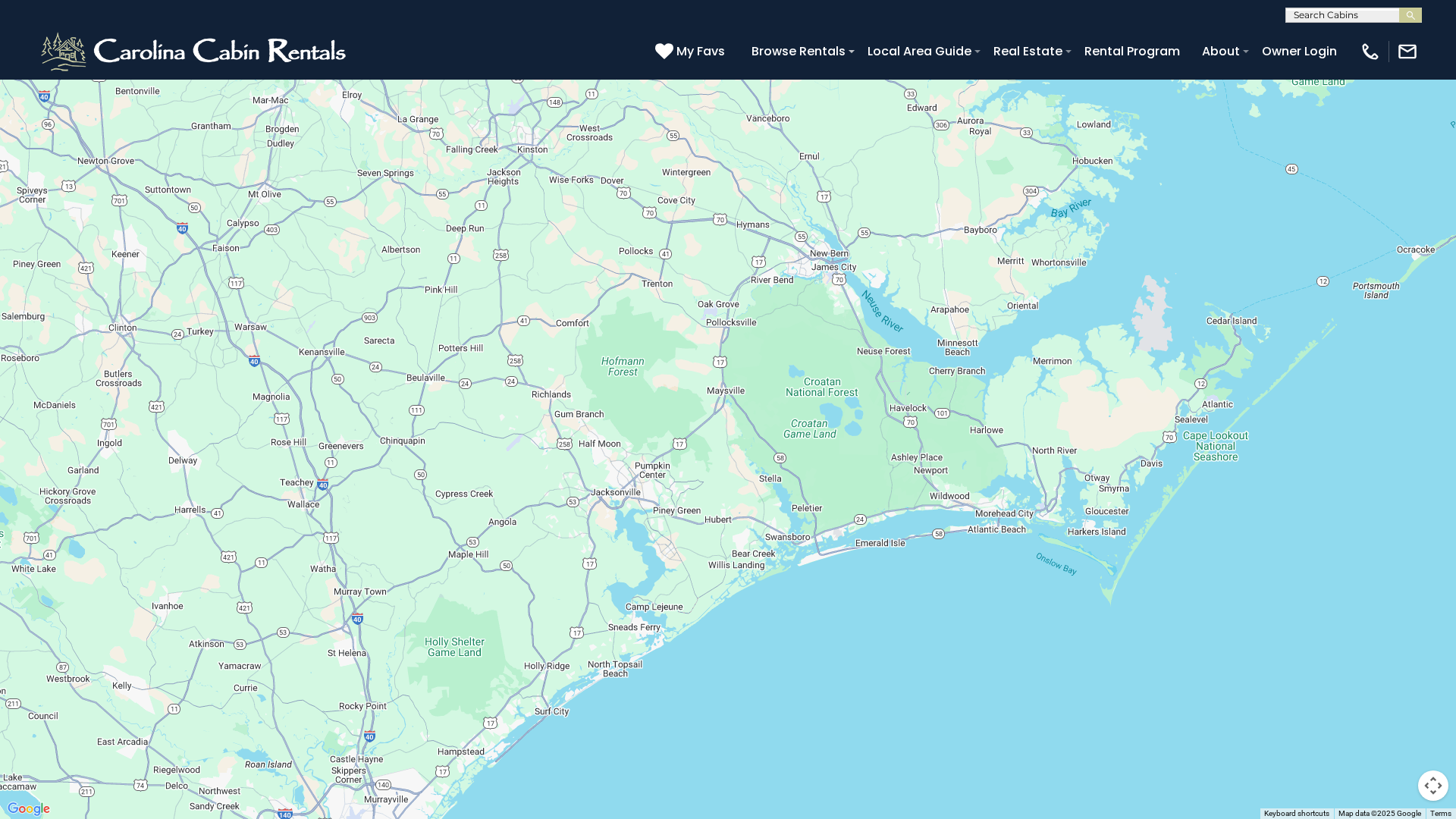
drag, startPoint x: 523, startPoint y: 579, endPoint x: 591, endPoint y: 459, distance: 137.9
click at [598, 443] on div at bounding box center [728, 410] width 1456 height 819
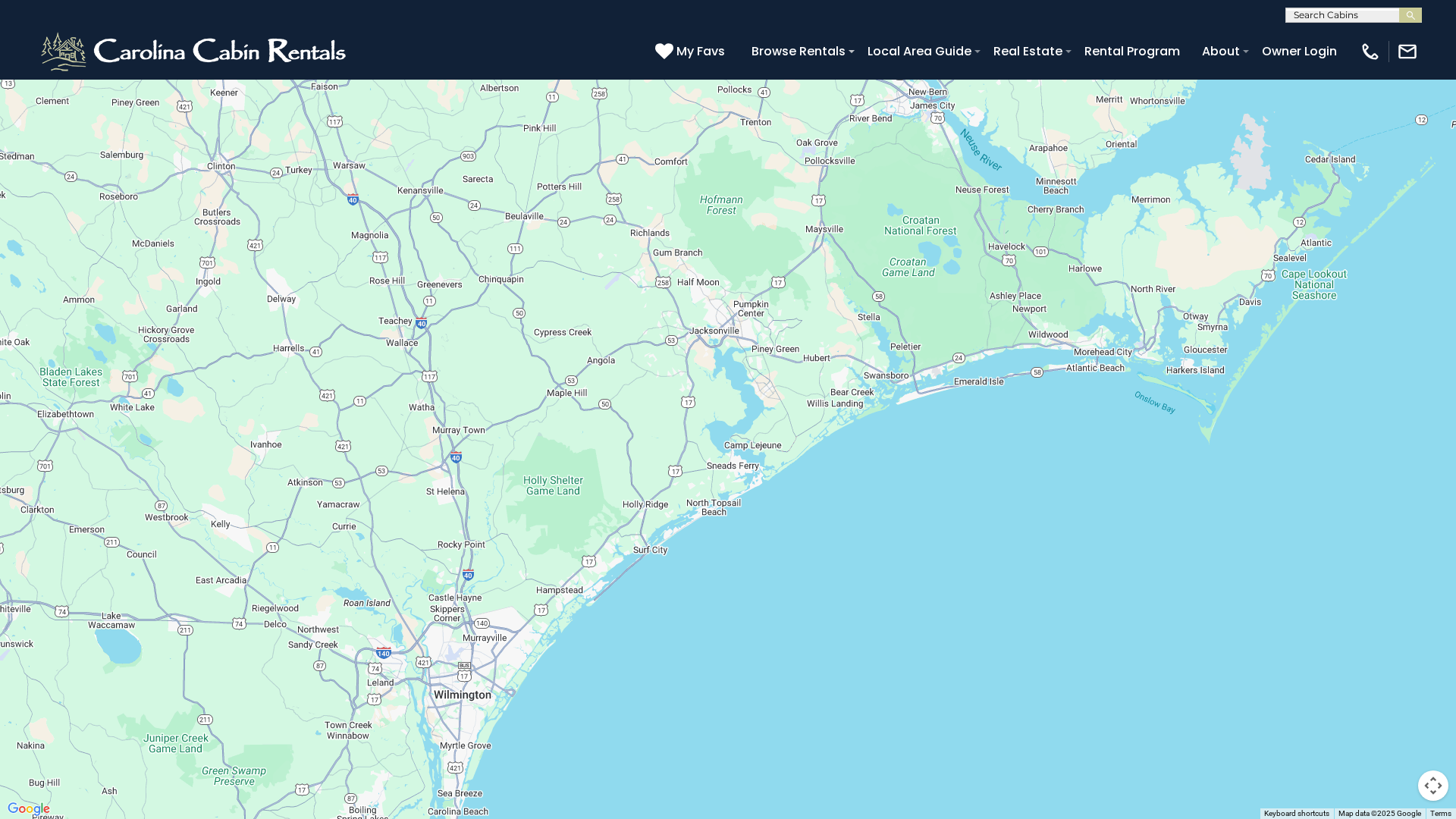
drag, startPoint x: 487, startPoint y: 606, endPoint x: 579, endPoint y: 452, distance: 179.4
click at [579, 452] on div at bounding box center [728, 410] width 1456 height 819
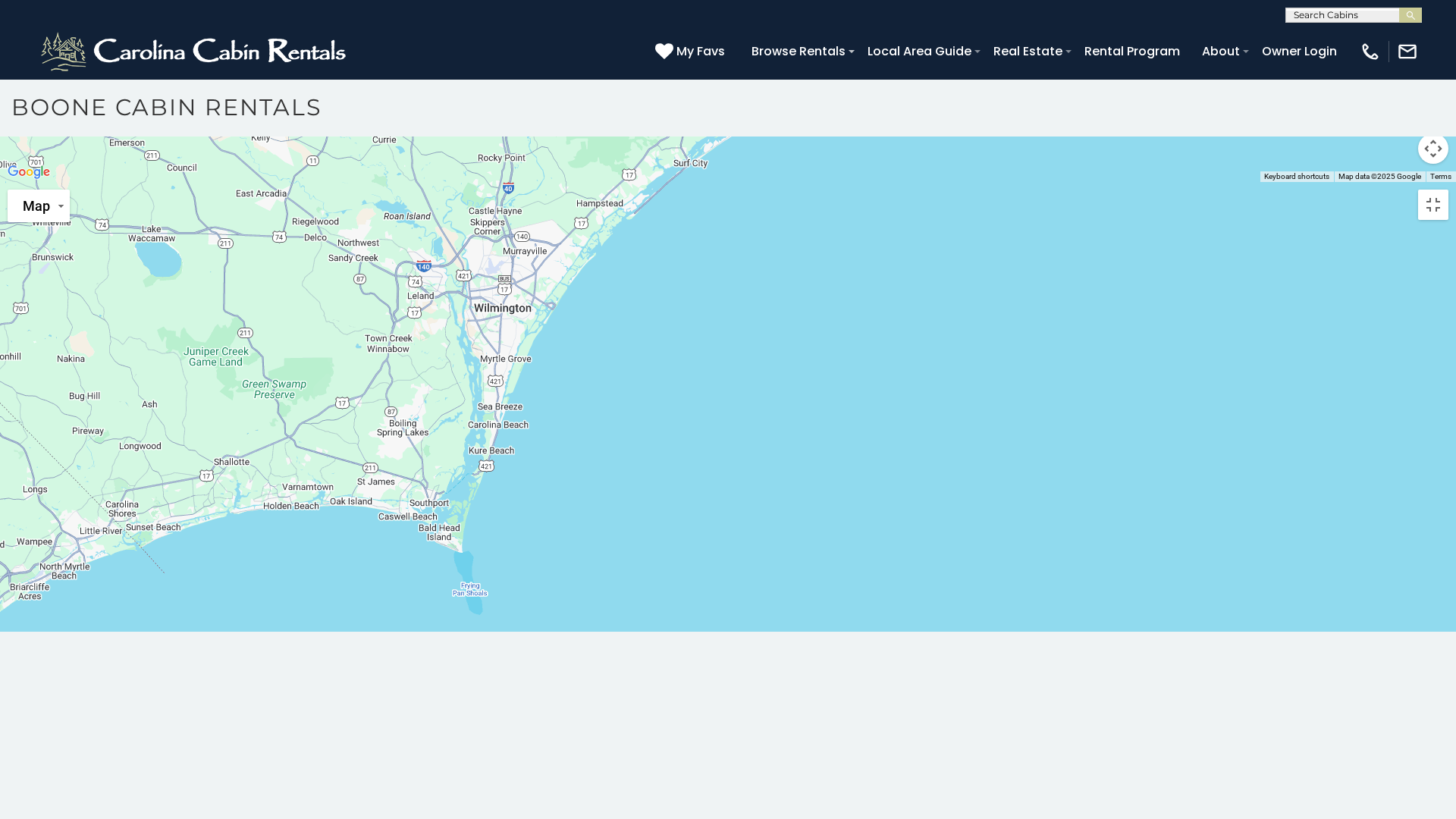
drag, startPoint x: 468, startPoint y: 629, endPoint x: 509, endPoint y: 467, distance: 167.1
click at [509, 182] on div at bounding box center [728, 182] width 1456 height 0
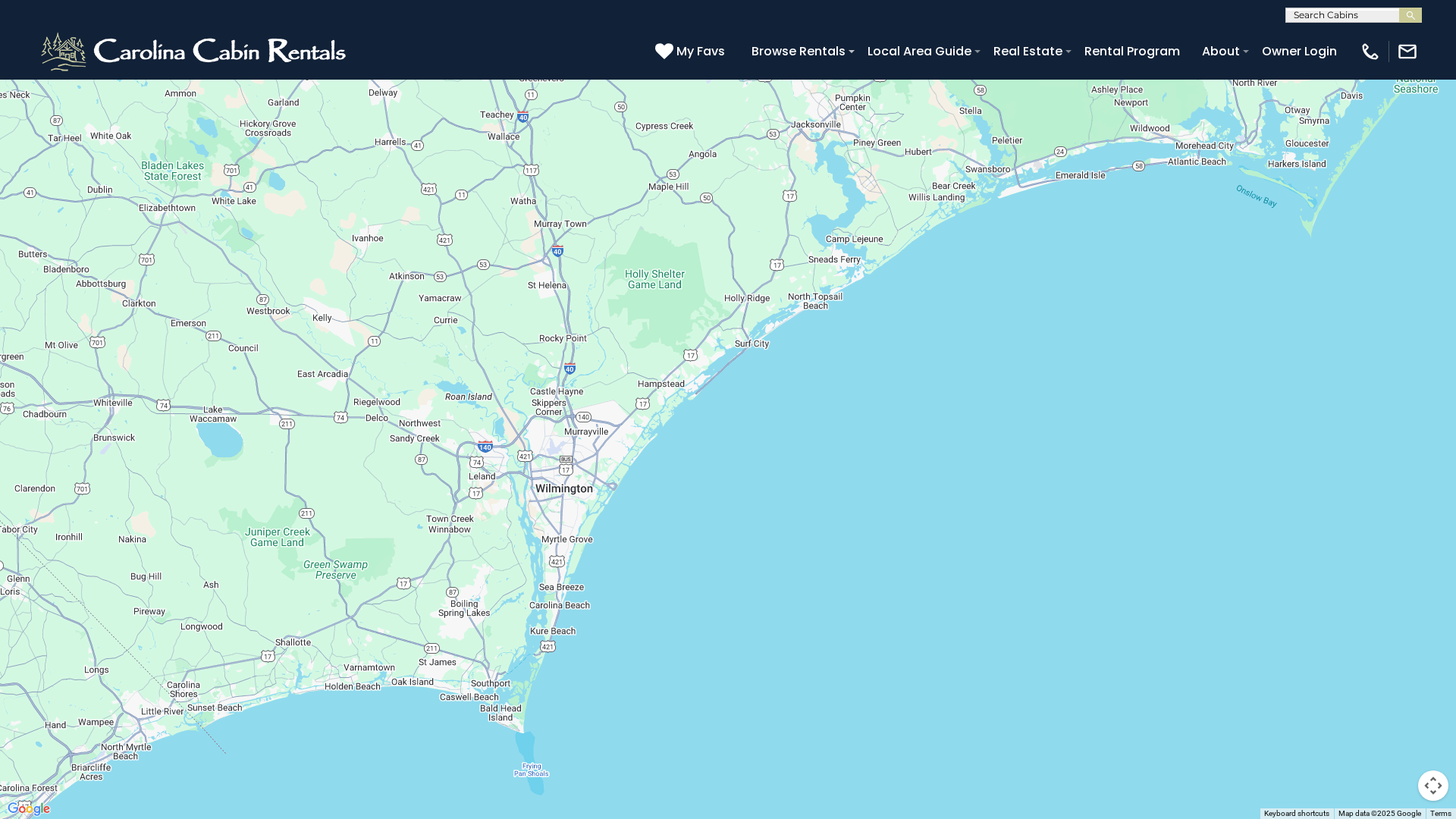
drag, startPoint x: 483, startPoint y: 639, endPoint x: 542, endPoint y: 595, distance: 73.6
click at [542, 595] on div at bounding box center [728, 410] width 1456 height 819
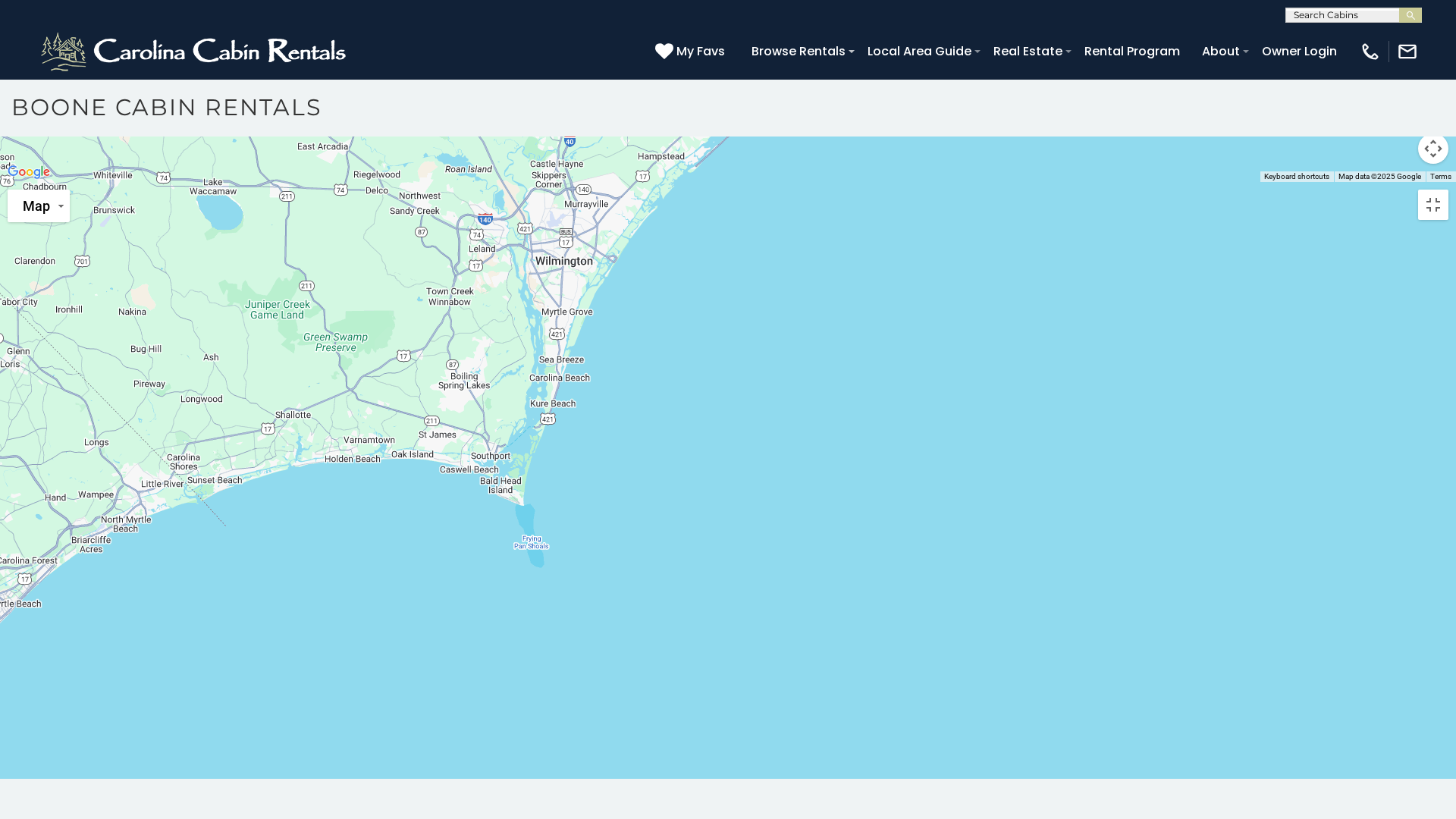
click at [221, 182] on div at bounding box center [728, 182] width 1456 height 0
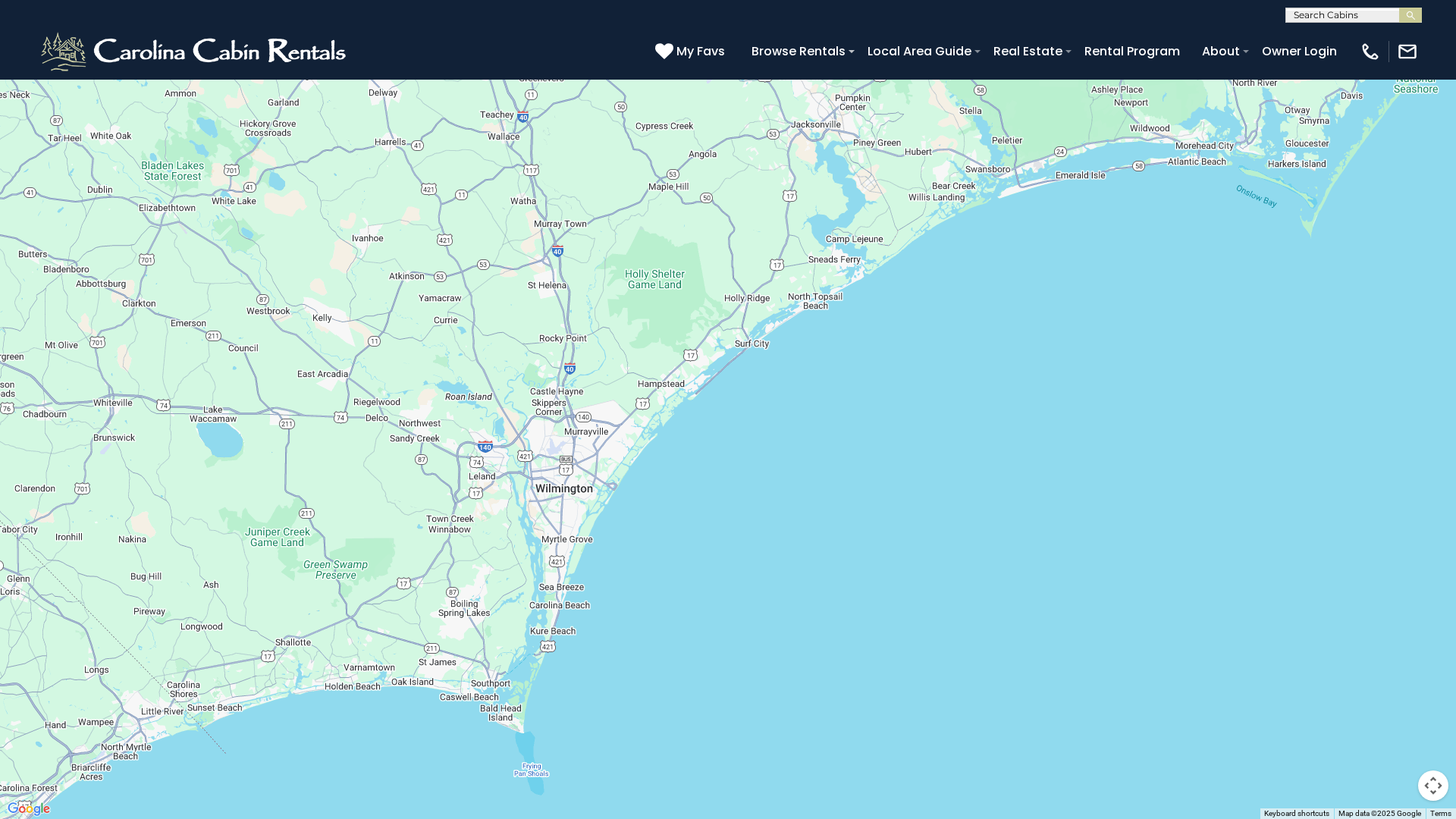
click at [1432, 20] on button "Toggle fullscreen view" at bounding box center [1433, 23] width 31 height 31
